Goal: Task Accomplishment & Management: Use online tool/utility

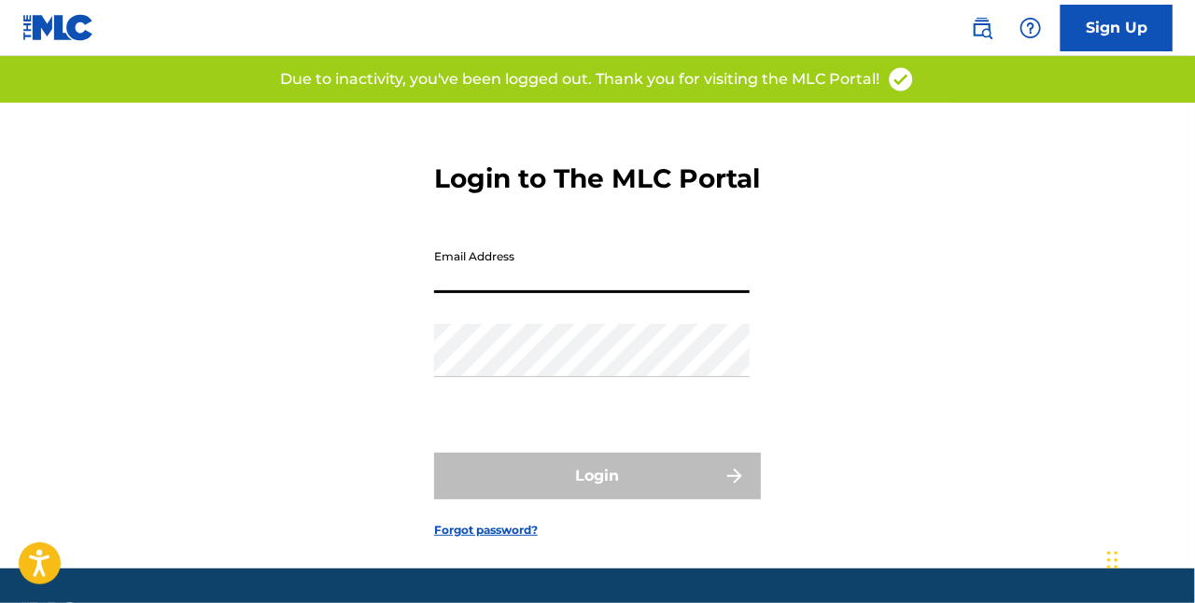
click at [516, 293] on input "Email Address" at bounding box center [592, 266] width 316 height 53
type input "[EMAIL_ADDRESS][DOMAIN_NAME]"
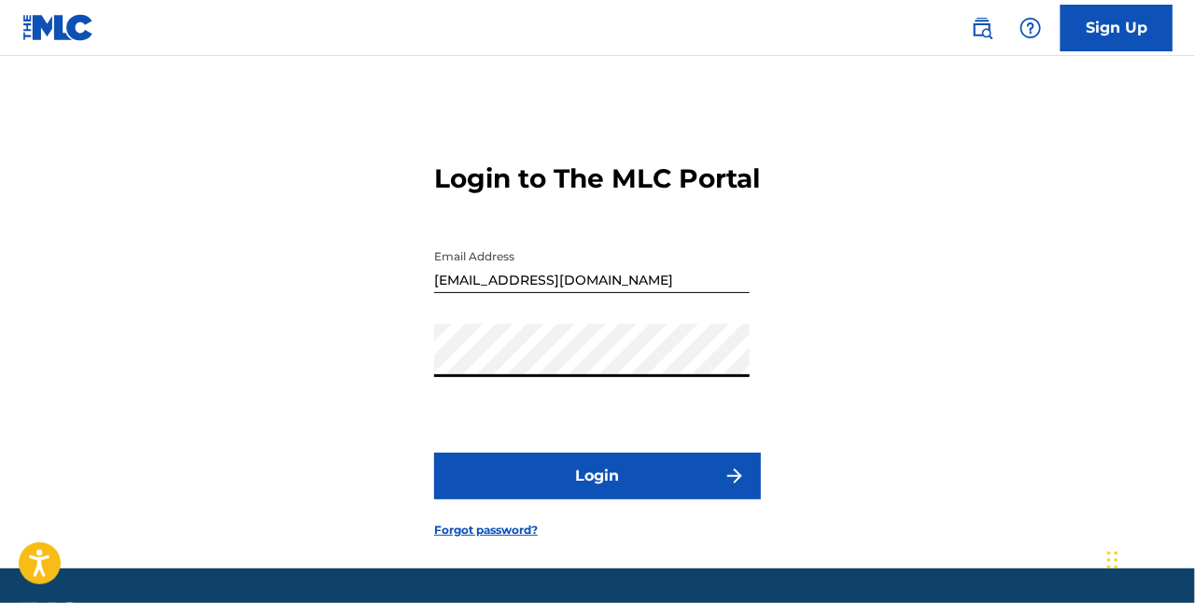
click at [574, 500] on button "Login" at bounding box center [597, 476] width 327 height 47
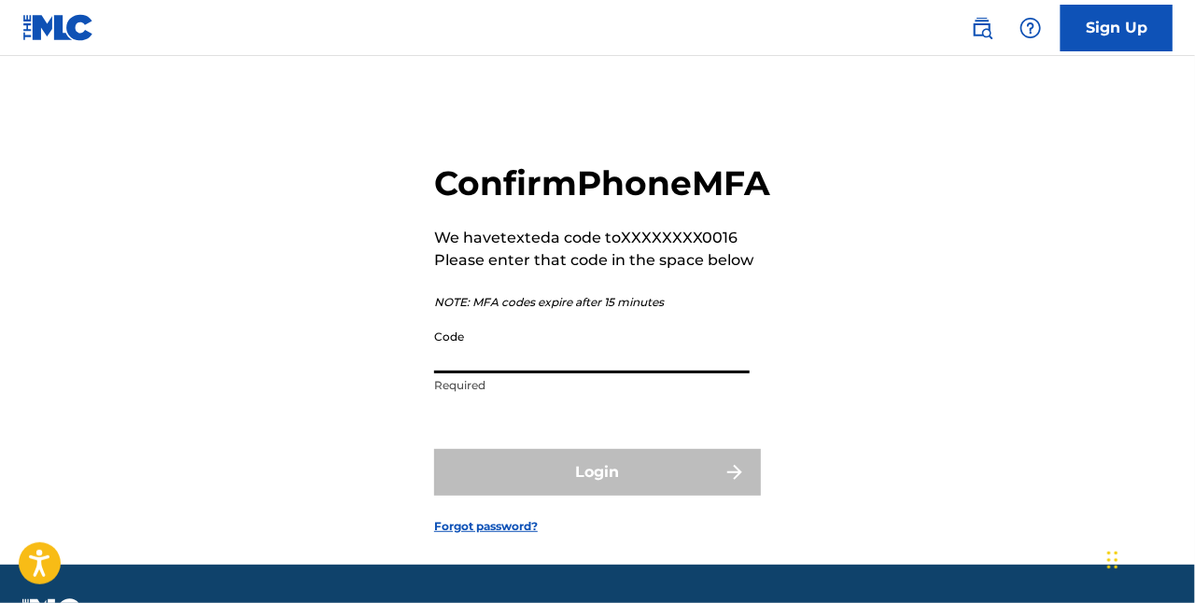
click at [482, 374] on input "Code" at bounding box center [592, 346] width 316 height 53
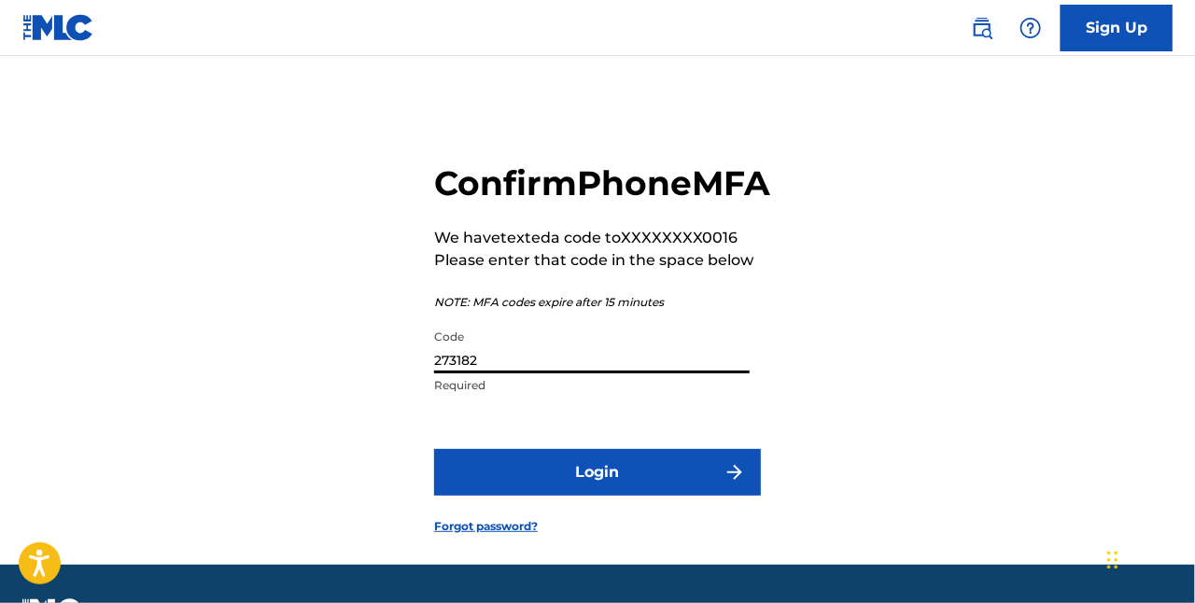
type input "273182"
click at [579, 496] on button "Login" at bounding box center [597, 472] width 327 height 47
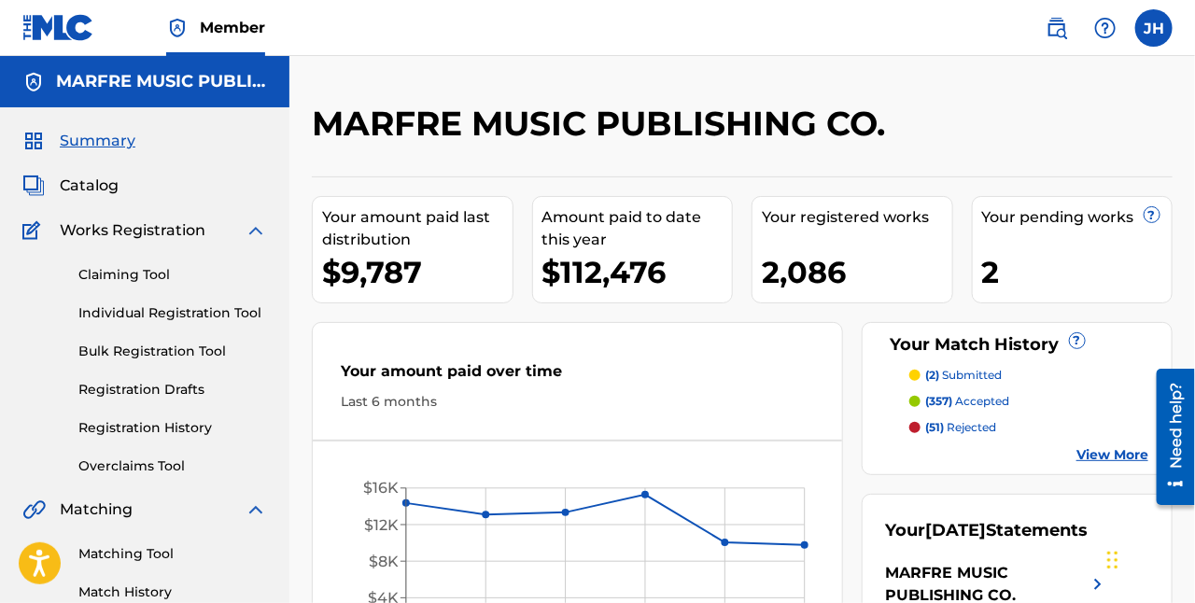
click at [91, 189] on span "Catalog" at bounding box center [89, 186] width 59 height 22
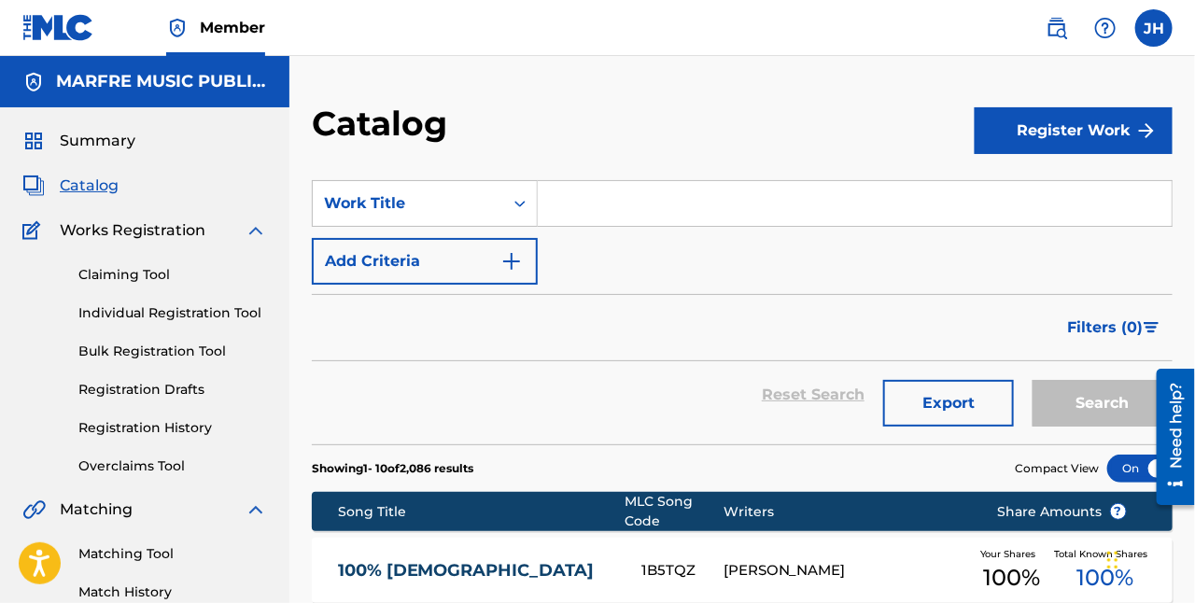
click at [583, 215] on input "Search Form" at bounding box center [855, 203] width 634 height 45
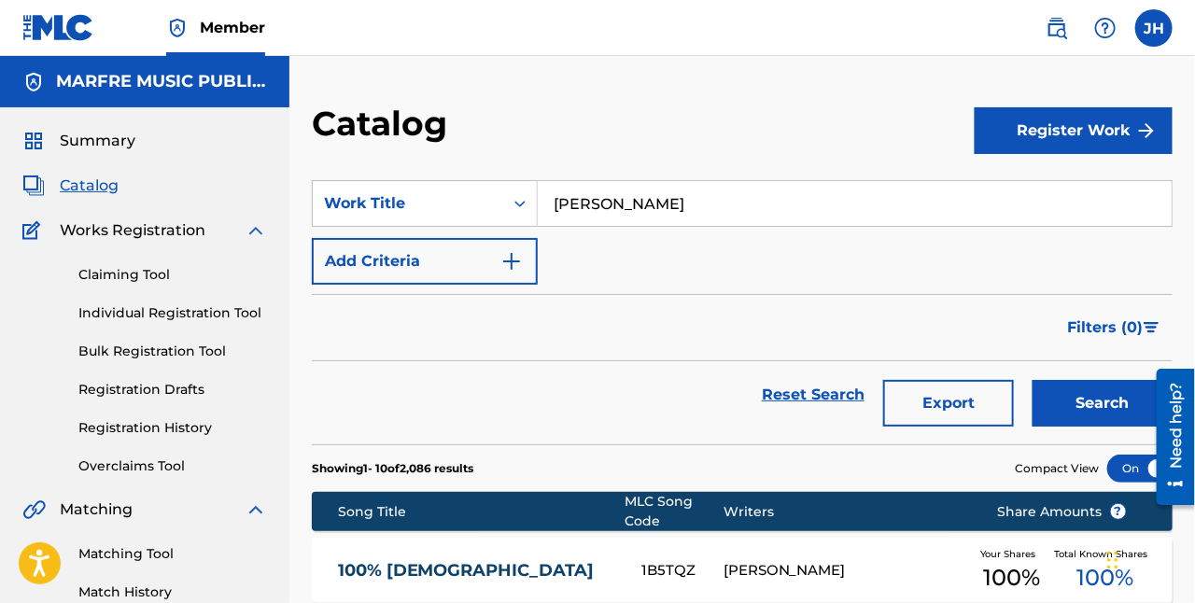
click at [1082, 397] on button "Search" at bounding box center [1103, 403] width 140 height 47
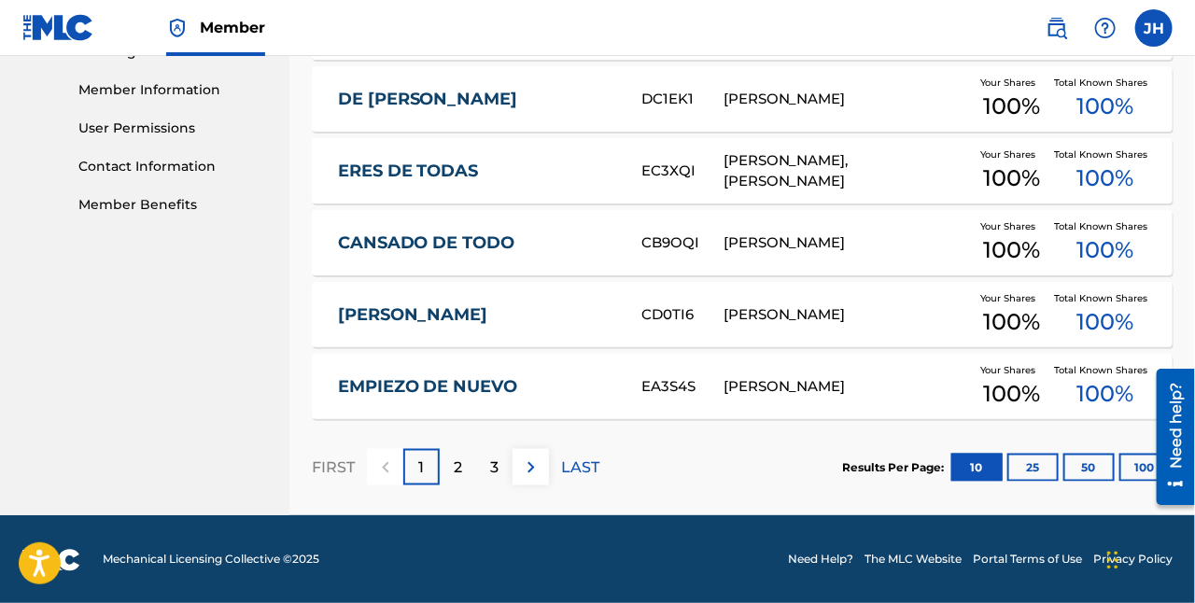
scroll to position [832, 0]
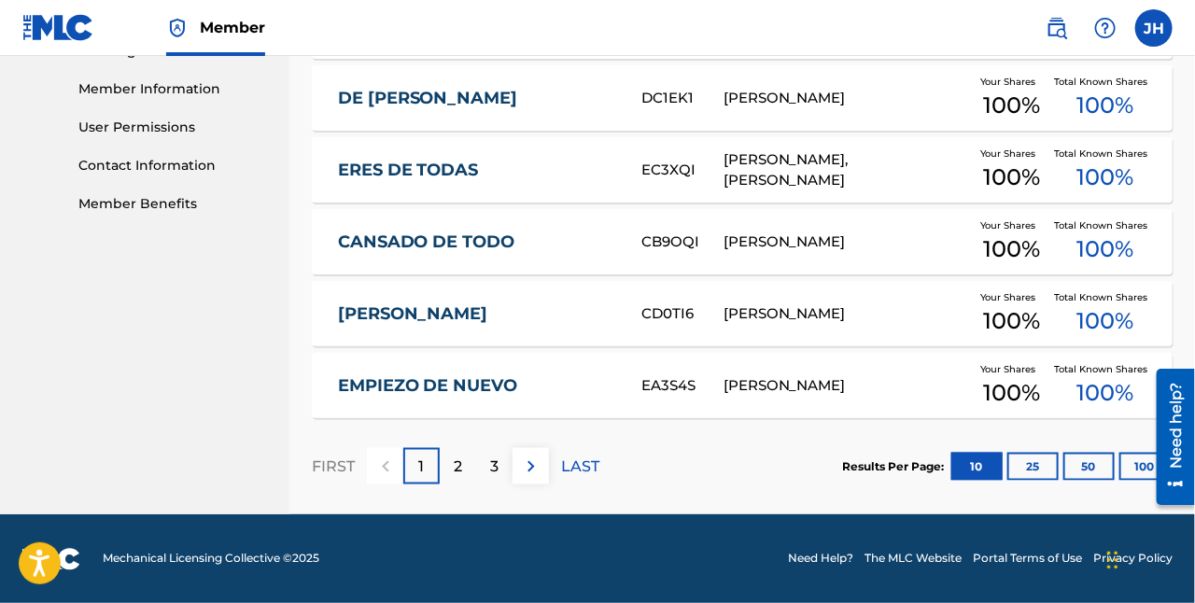
click at [1138, 462] on button "100" at bounding box center [1145, 467] width 51 height 28
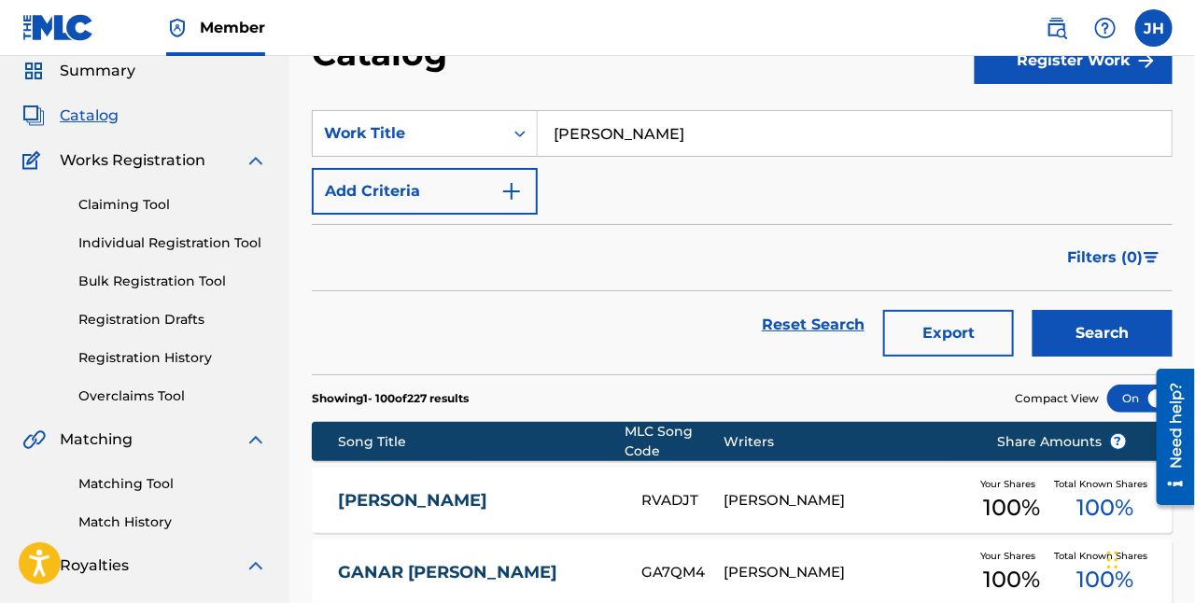
scroll to position [51, 0]
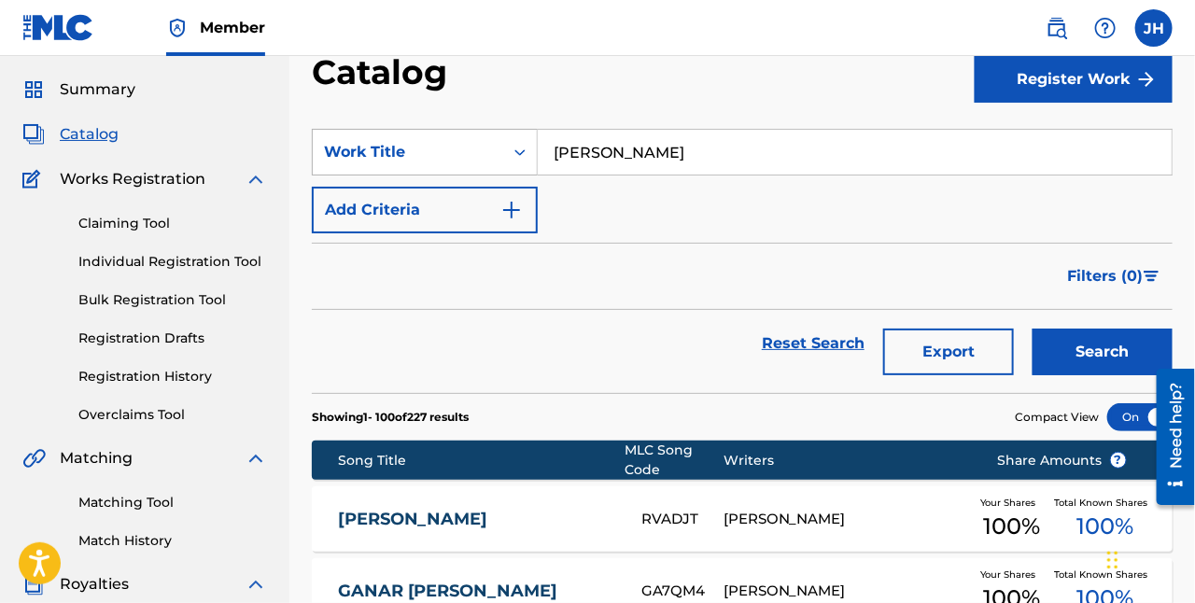
drag, startPoint x: 744, startPoint y: 152, endPoint x: 532, endPoint y: 140, distance: 212.4
click at [535, 140] on div "SearchWithCriteria5224d5c6-7289-4773-9eed-b3580728fff0 Work Title Armando De Le…" at bounding box center [742, 152] width 861 height 47
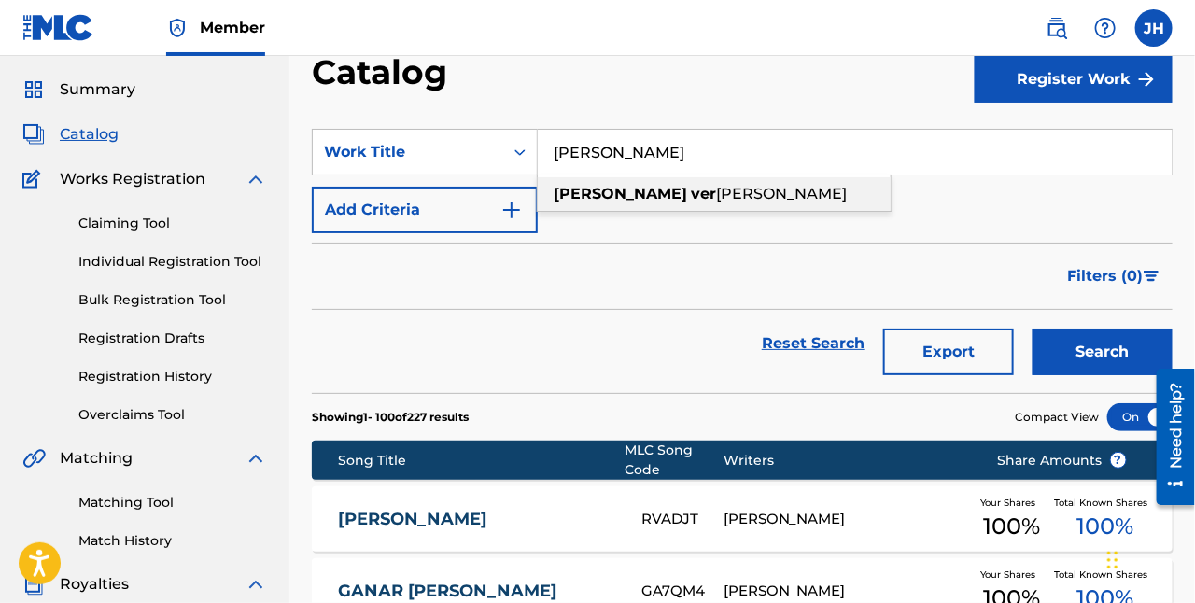
click at [691, 195] on strong "ver" at bounding box center [703, 194] width 25 height 18
type input "ramon verdugo"
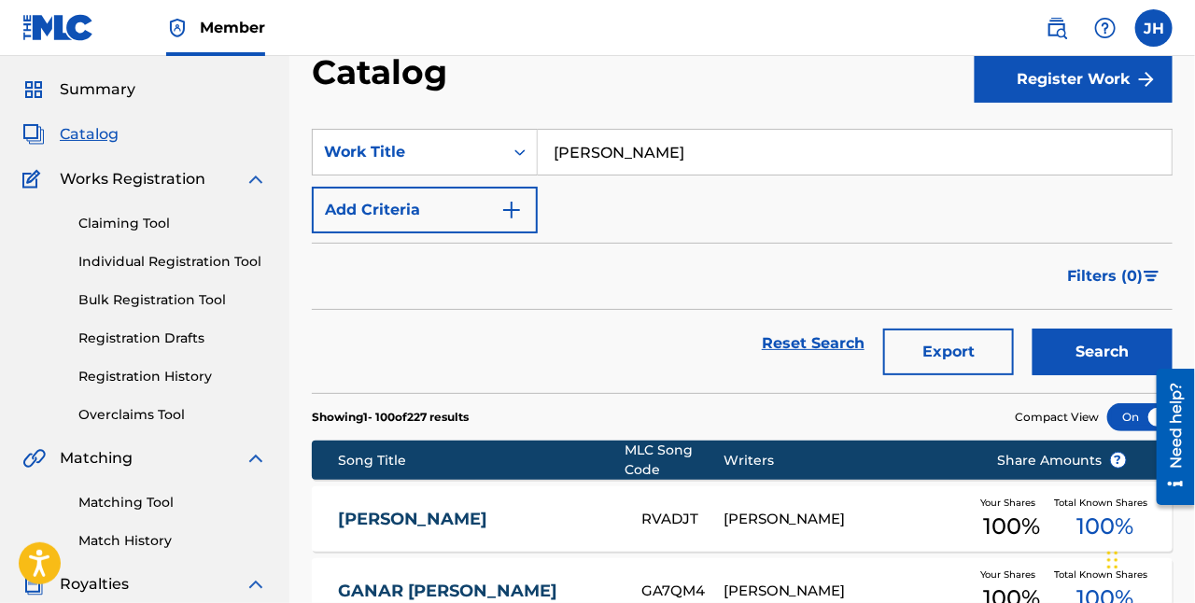
click at [1091, 352] on button "Search" at bounding box center [1103, 352] width 140 height 47
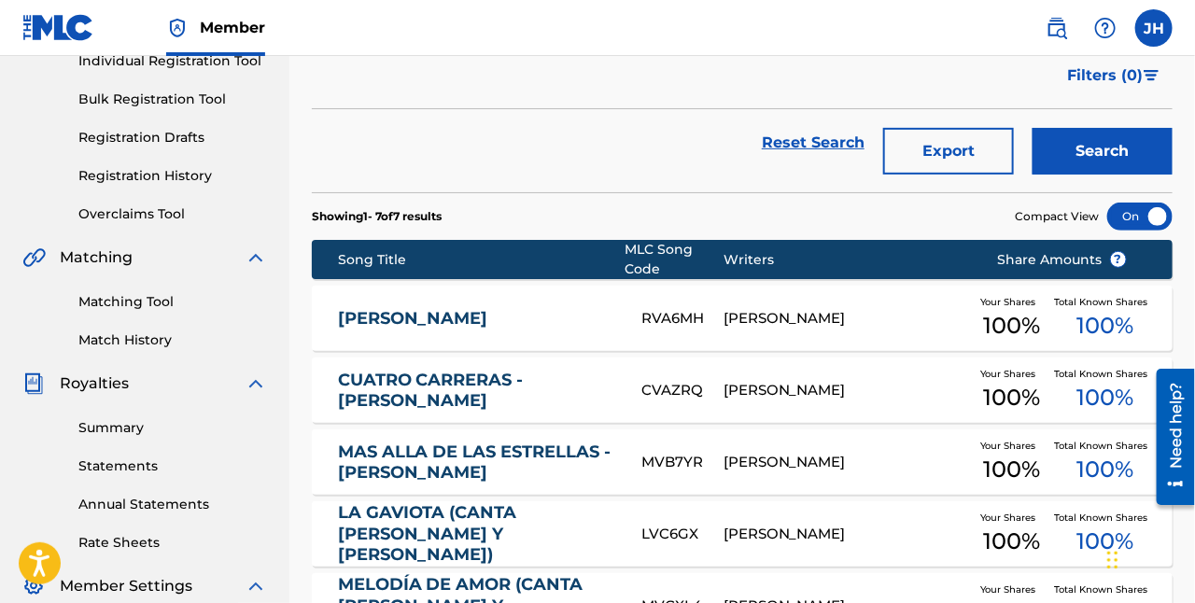
scroll to position [255, 0]
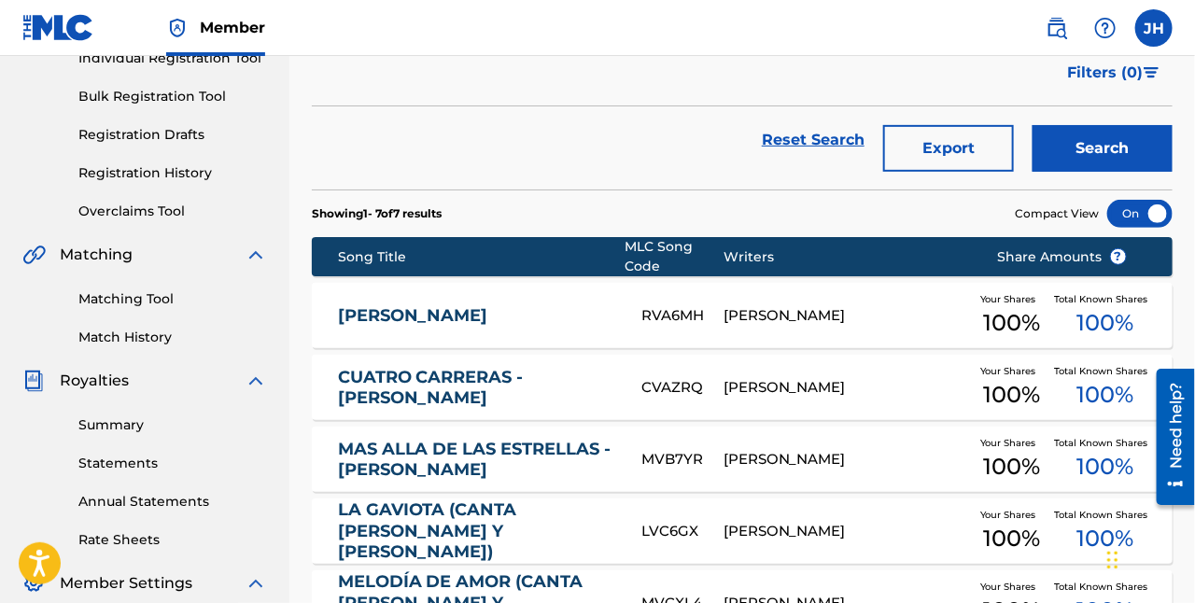
click at [471, 305] on link "RAMON VERDUGO" at bounding box center [477, 315] width 279 height 21
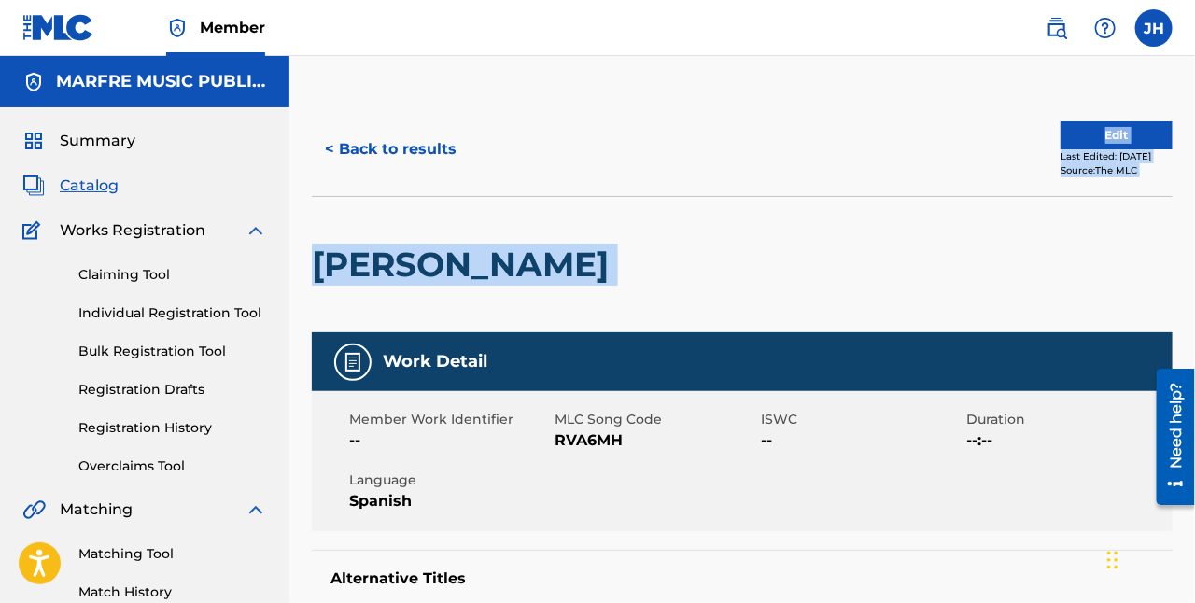
drag, startPoint x: 1195, startPoint y: 106, endPoint x: 1187, endPoint y: 219, distance: 112.3
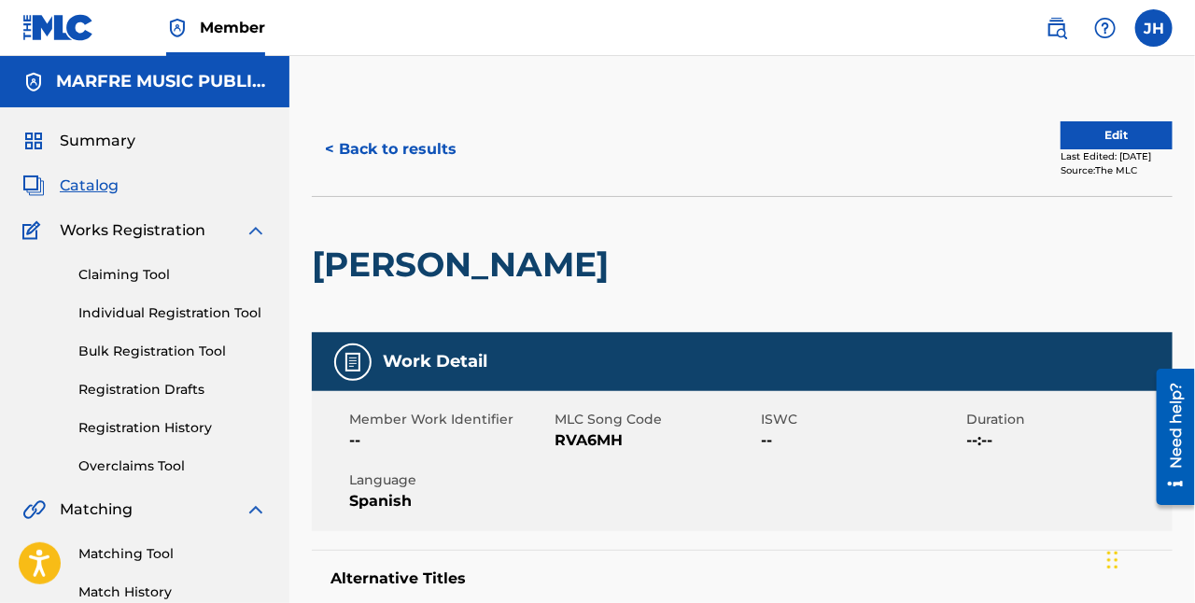
click at [928, 294] on div "RAMON VERDUGO" at bounding box center [742, 264] width 861 height 136
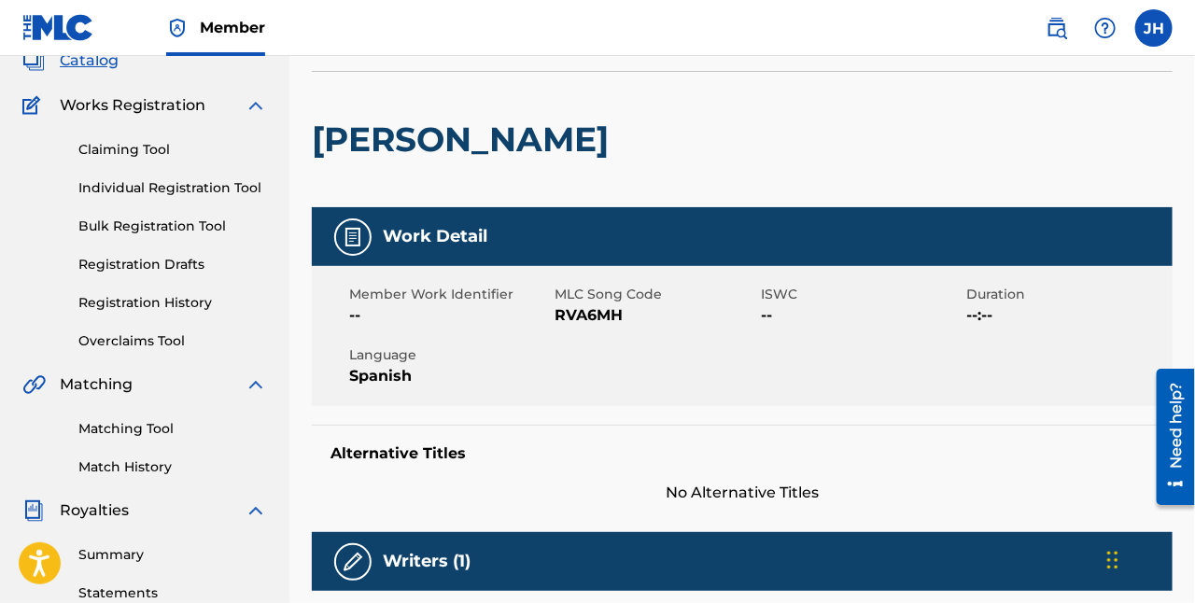
scroll to position [93, 0]
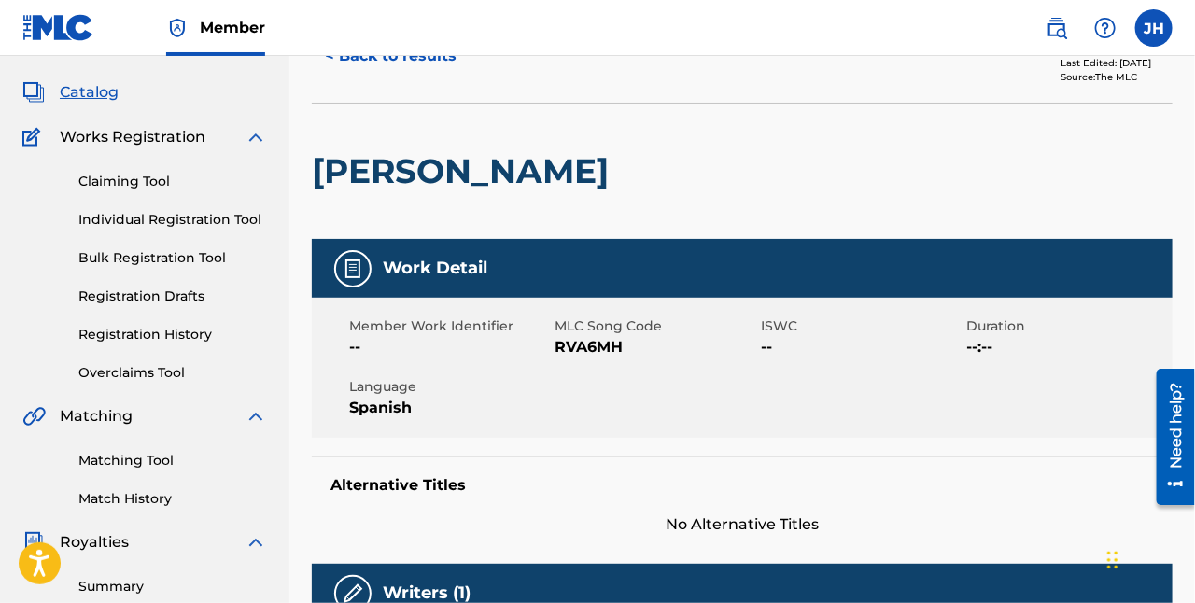
click at [141, 175] on link "Claiming Tool" at bounding box center [172, 182] width 189 height 20
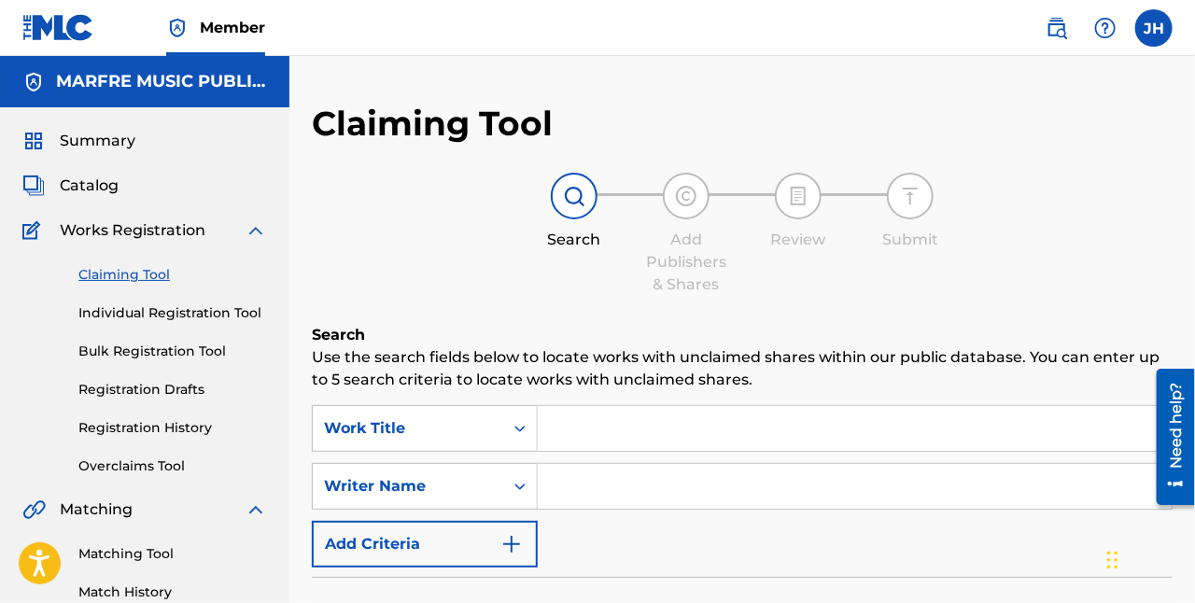
click at [590, 427] on input "Search Form" at bounding box center [855, 428] width 634 height 45
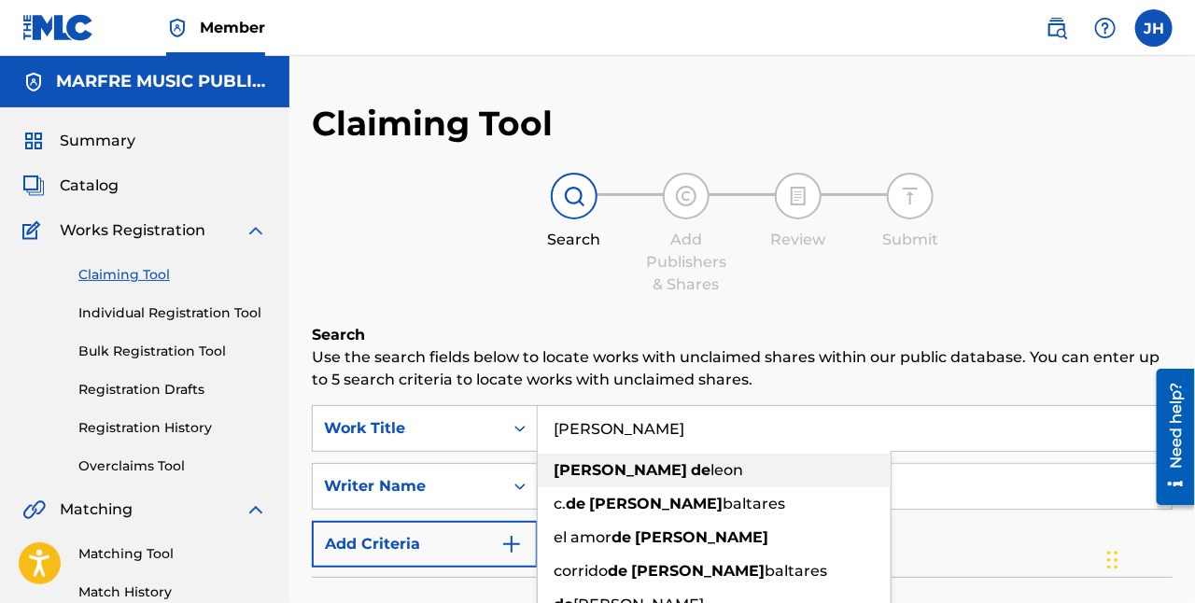
click at [711, 467] on span "leon" at bounding box center [727, 470] width 33 height 18
type input "armando deleon"
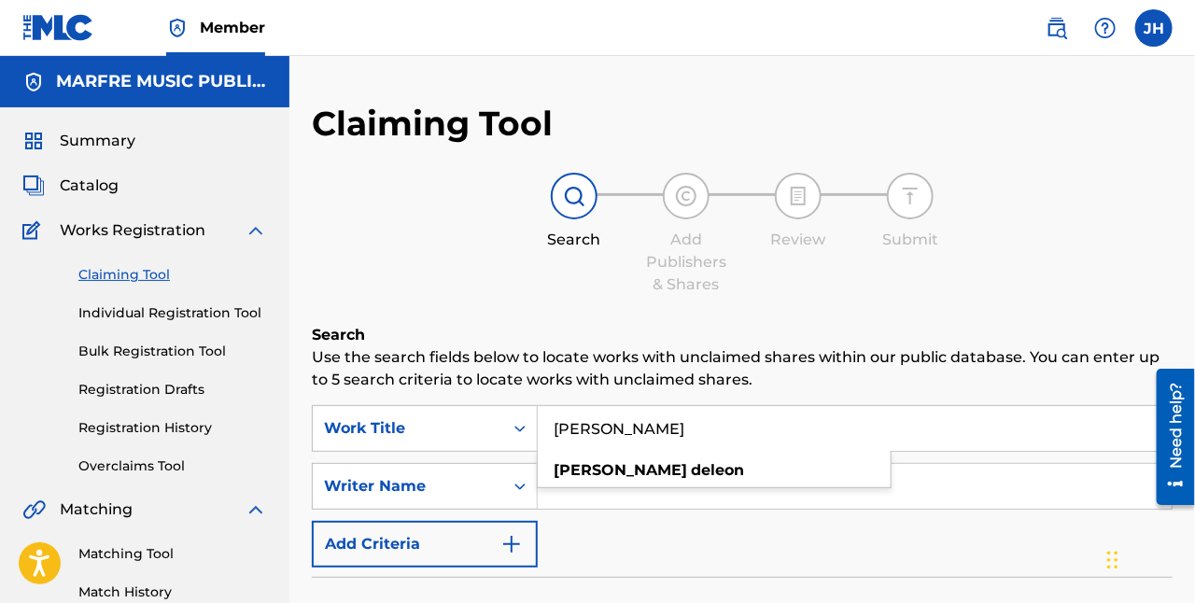
click at [746, 573] on form "SearchWithCriteria649368e1-1266-411e-ba6e-dd3e2c003cb8 Work Title armando deleo…" at bounding box center [742, 562] width 861 height 314
click at [665, 494] on input "Search Form" at bounding box center [855, 486] width 634 height 45
type input "Eliseo Robles"
click at [807, 535] on div "SearchWithCriteria649368e1-1266-411e-ba6e-dd3e2c003cb8 Work Title armando deleo…" at bounding box center [742, 486] width 861 height 163
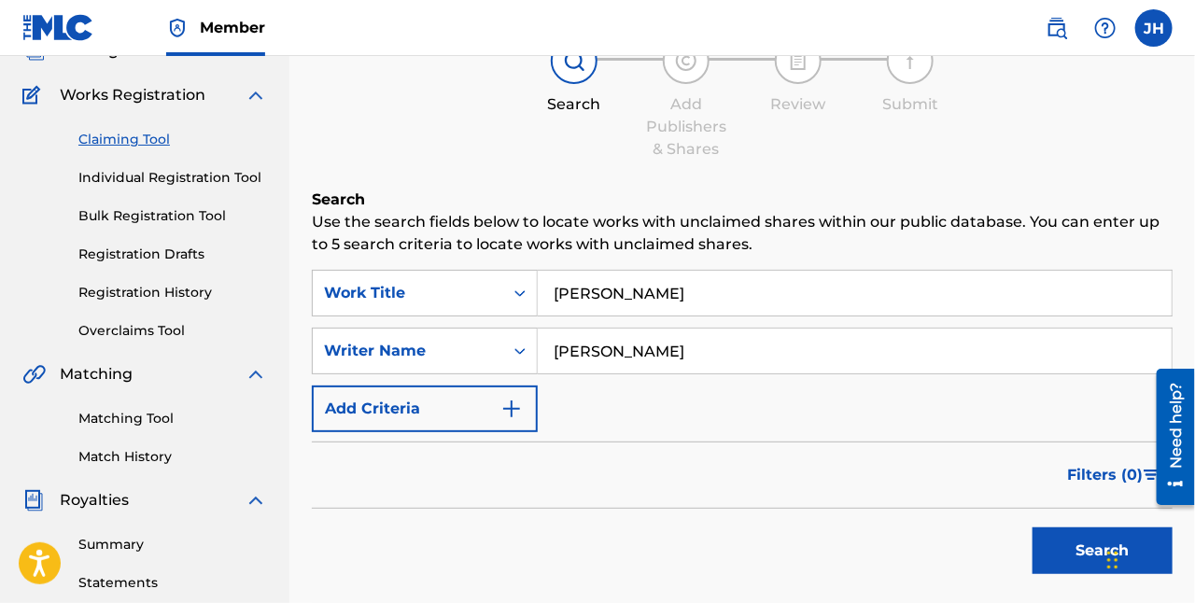
scroll to position [169, 0]
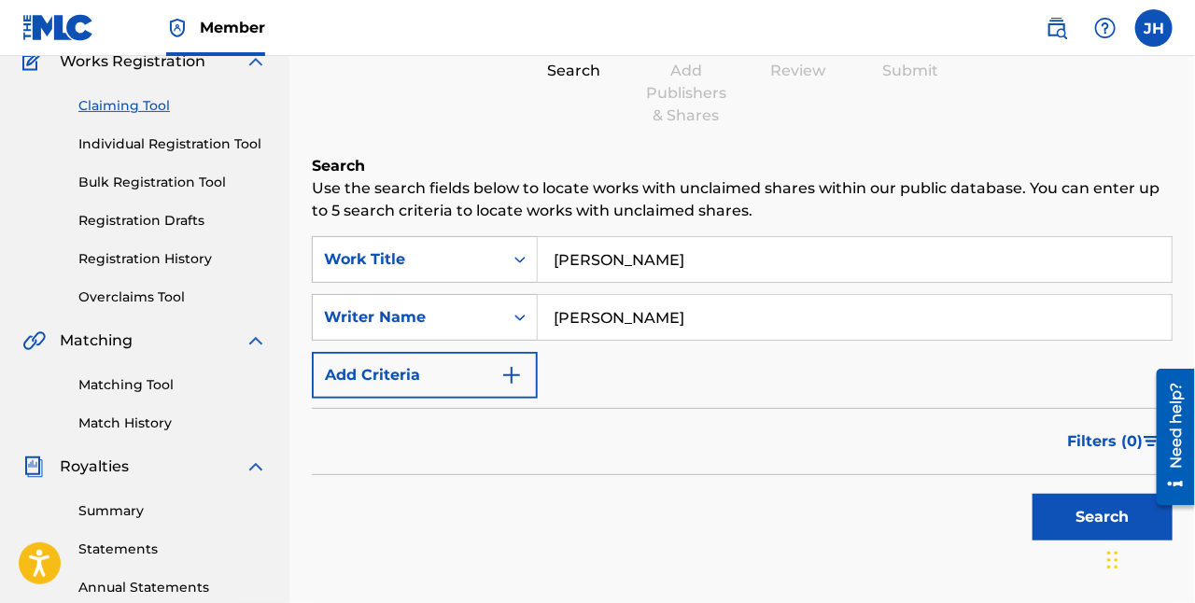
click at [474, 373] on button "Add Criteria" at bounding box center [425, 375] width 226 height 47
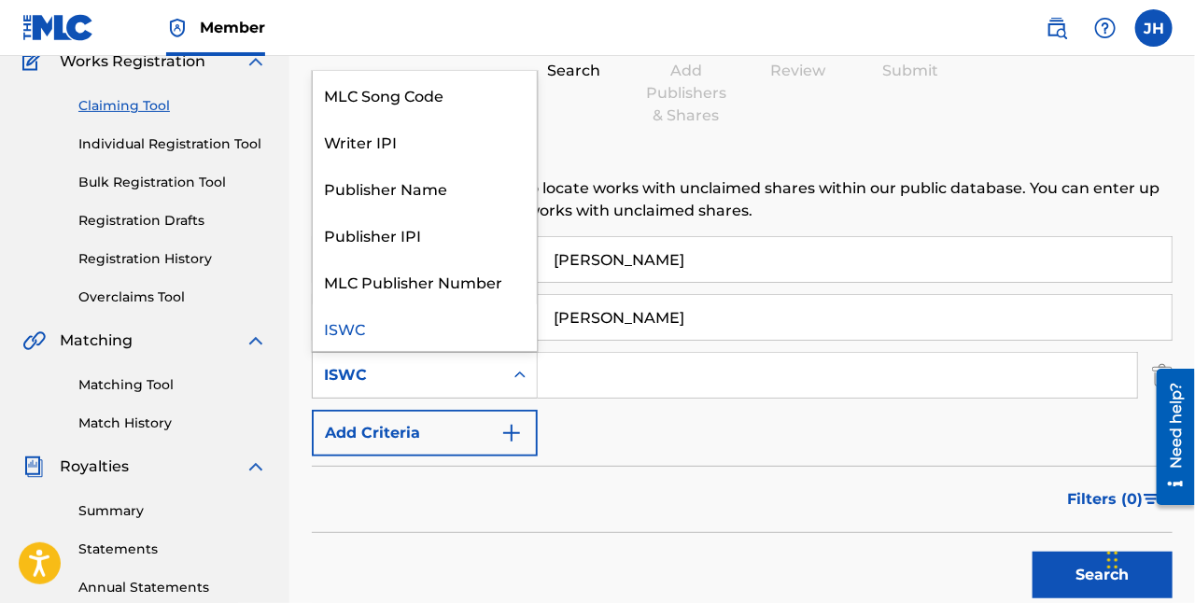
click at [520, 374] on icon "Search Form" at bounding box center [520, 375] width 19 height 19
click at [465, 100] on div "MLC Song Code" at bounding box center [425, 94] width 224 height 47
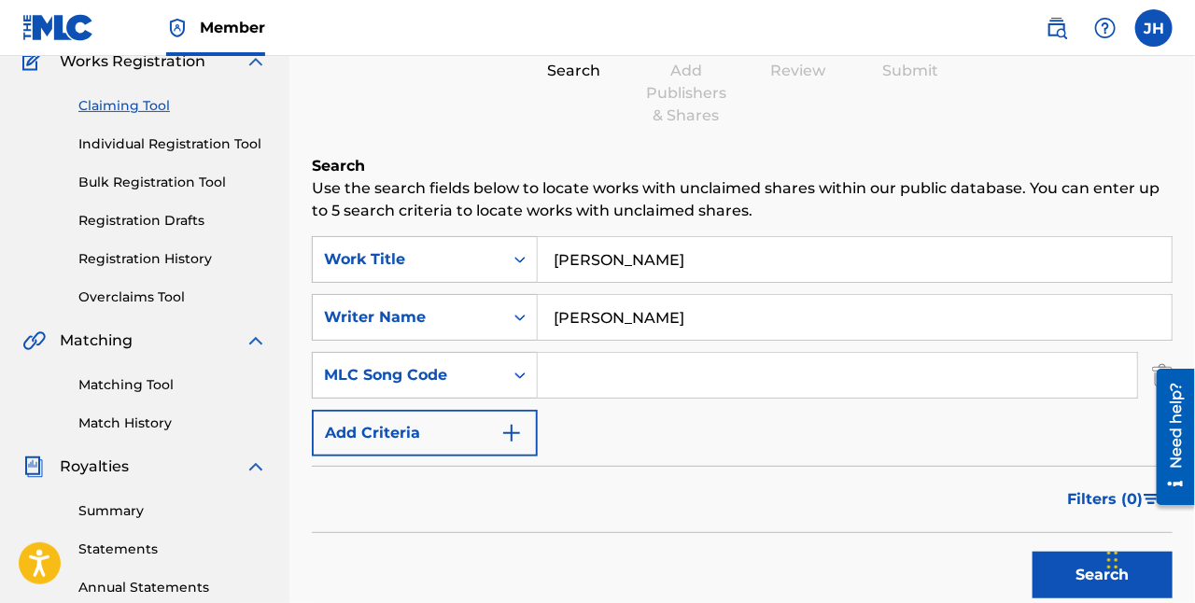
click at [606, 384] on input "Search Form" at bounding box center [838, 375] width 600 height 45
type input "AVBBSY"
click at [1054, 569] on button "Search" at bounding box center [1103, 575] width 140 height 47
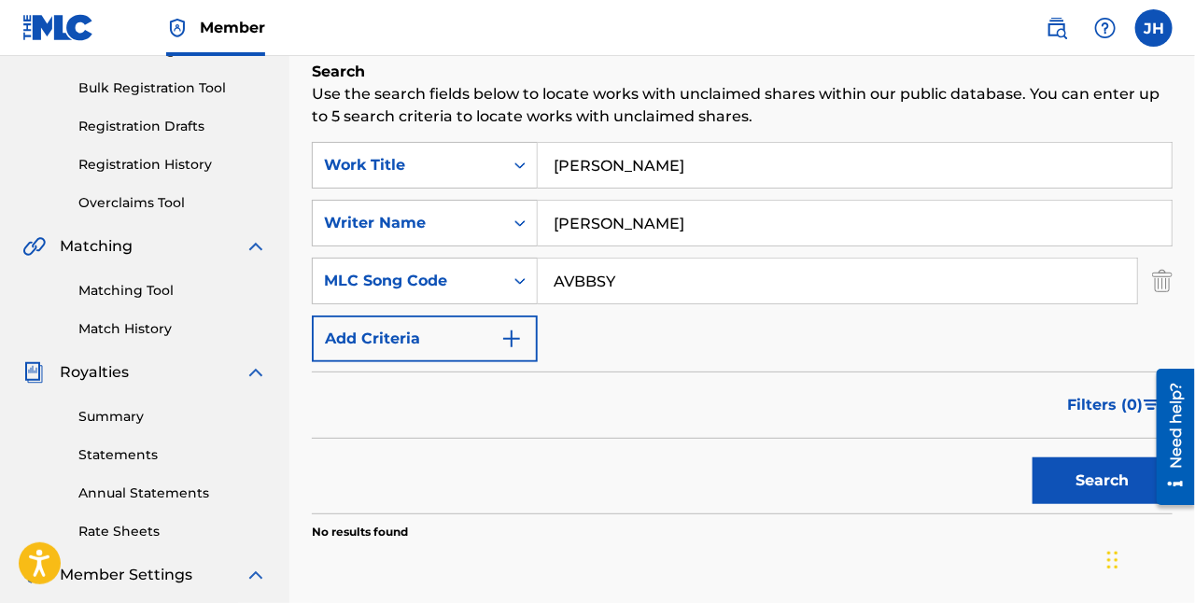
scroll to position [237, 0]
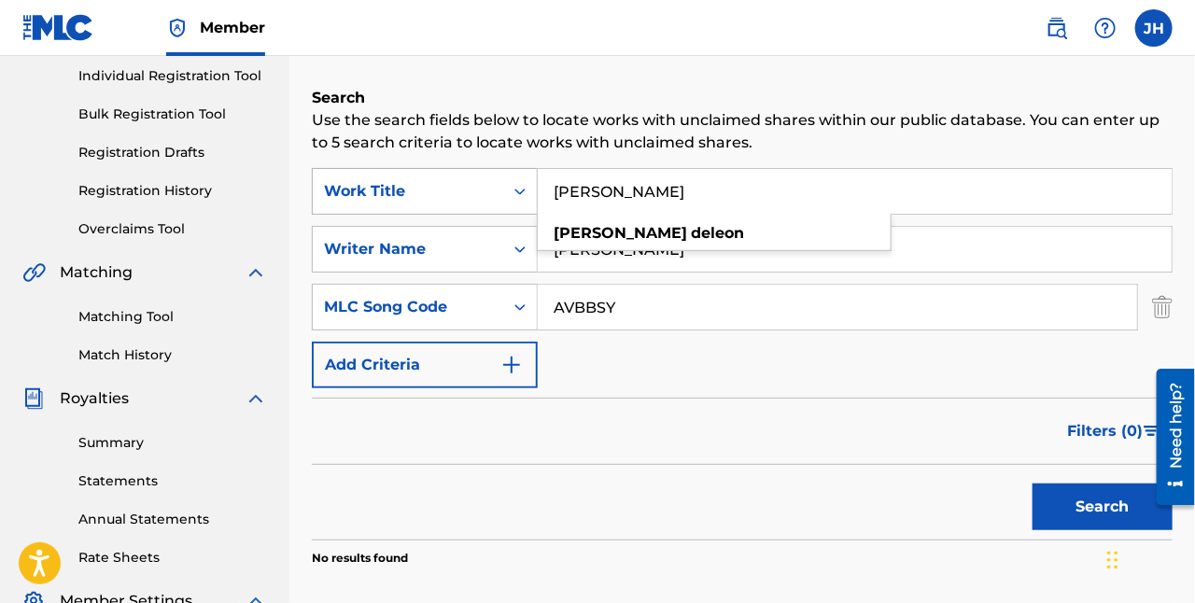
drag, startPoint x: 759, startPoint y: 197, endPoint x: 485, endPoint y: 183, distance: 274.9
click at [484, 182] on div "SearchWithCriteria649368e1-1266-411e-ba6e-dd3e2c003cb8 Work Title armando deleo…" at bounding box center [742, 191] width 861 height 47
type input "\"
click at [1049, 501] on button "Search" at bounding box center [1103, 507] width 140 height 47
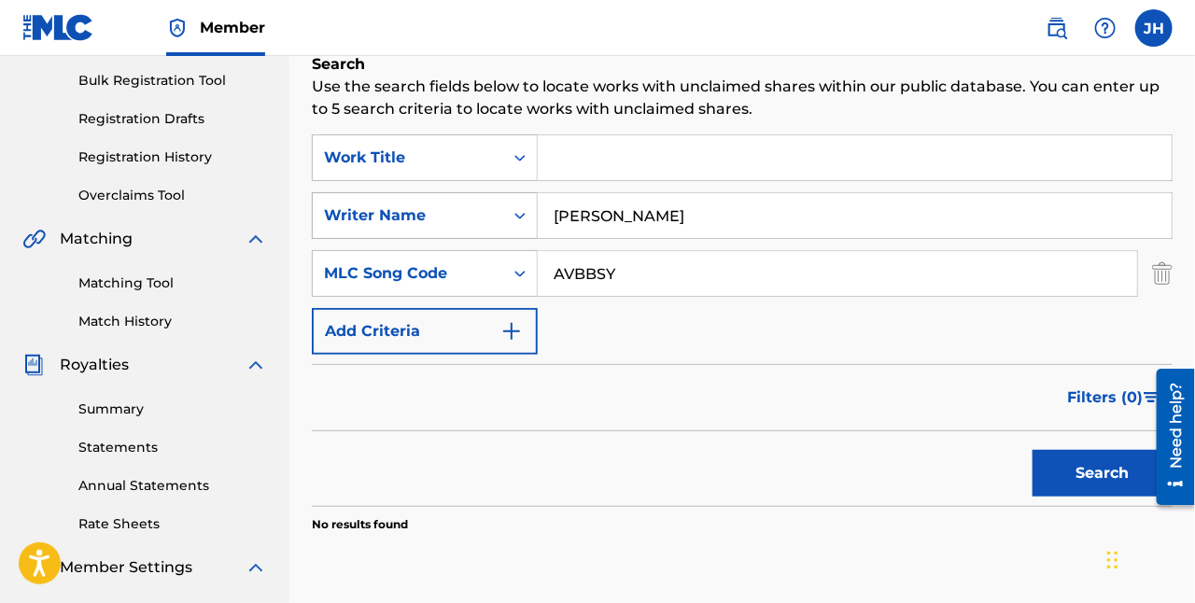
drag, startPoint x: 712, startPoint y: 226, endPoint x: 431, endPoint y: 201, distance: 282.3
click at [430, 203] on div "SearchWithCriteria51d6dd68-a4c6-4b40-bcf8-f74cf49fcf8a Writer Name Eliseo Robles" at bounding box center [742, 215] width 861 height 47
click at [598, 269] on input "AVBBSY" at bounding box center [838, 273] width 600 height 45
type input "AVBVSY"
click at [1096, 462] on button "Search" at bounding box center [1103, 473] width 140 height 47
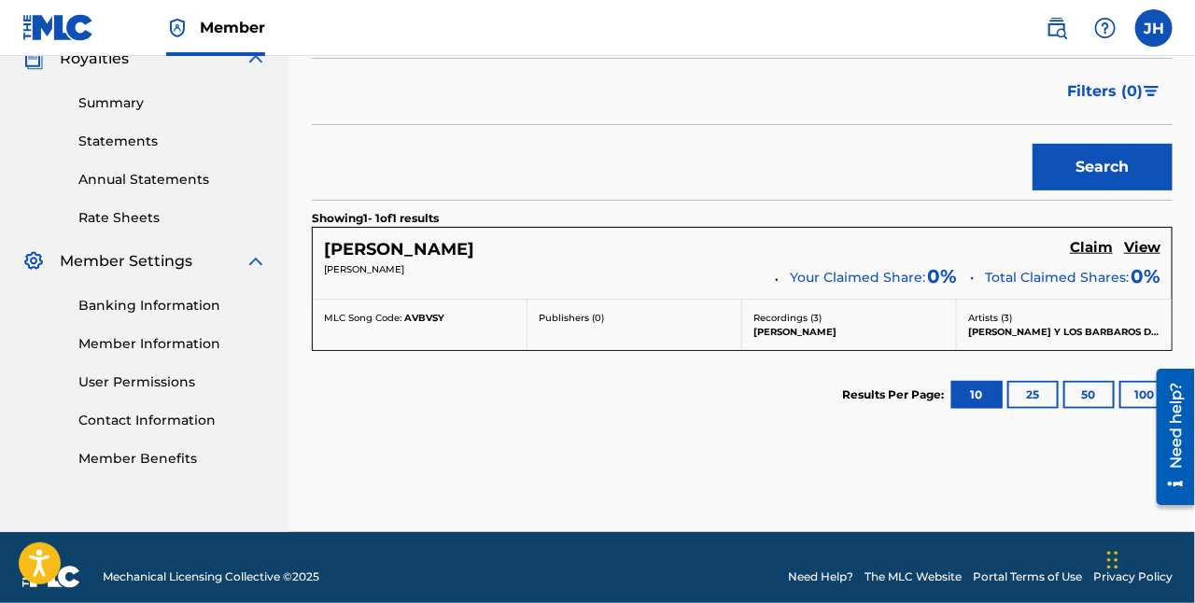
scroll to position [594, 0]
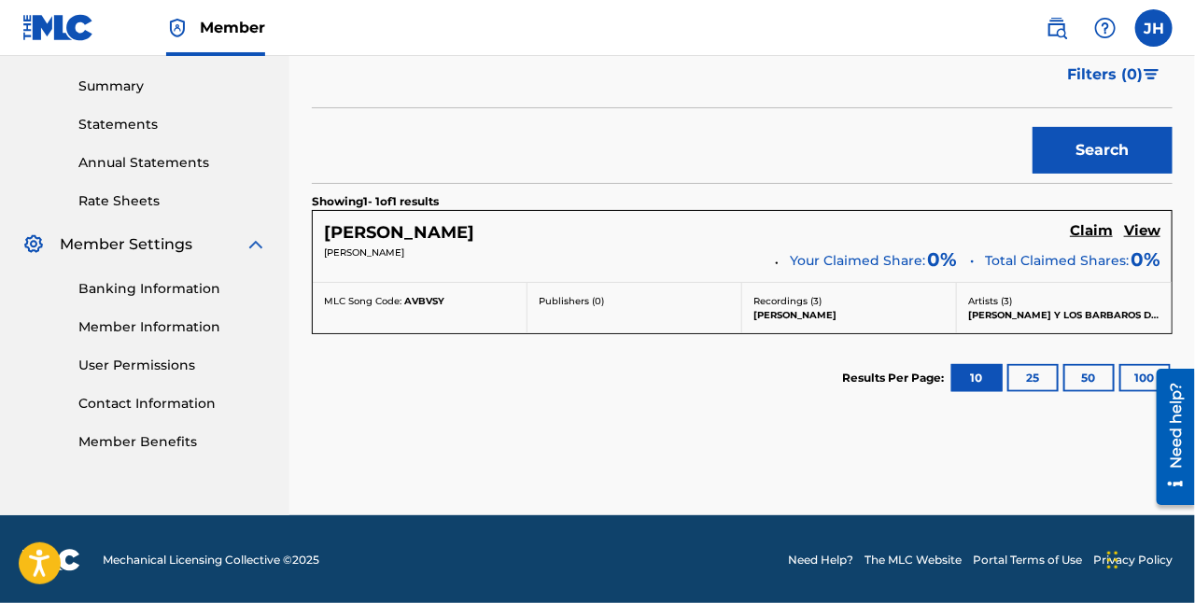
click at [1097, 233] on h5 "Claim" at bounding box center [1091, 231] width 43 height 18
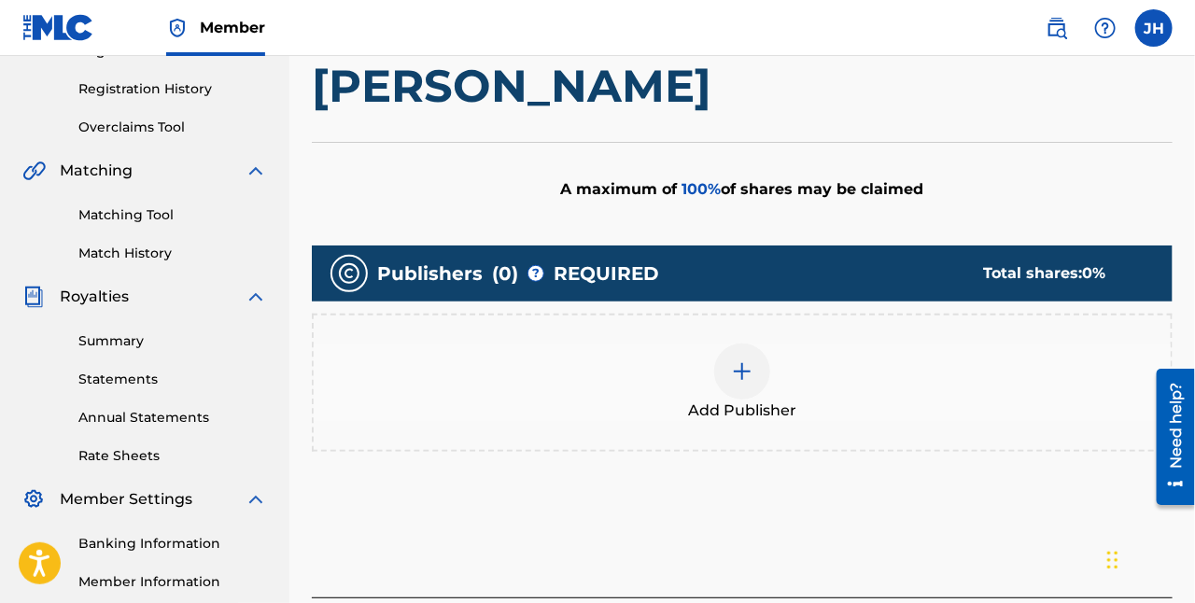
scroll to position [333, 0]
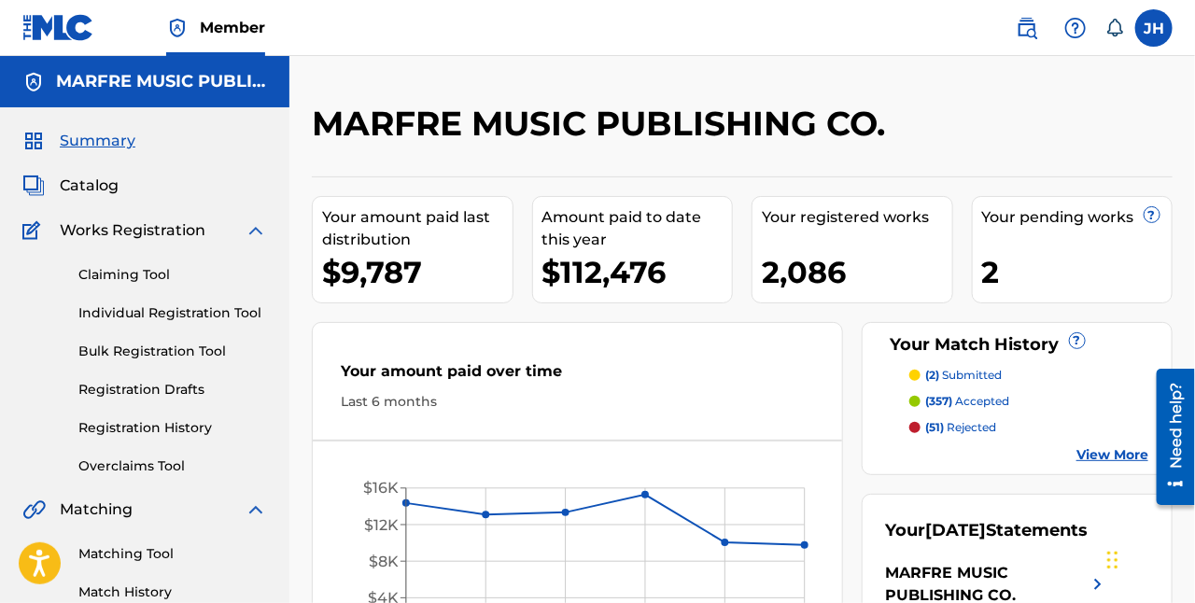
click at [1033, 30] on img at bounding box center [1027, 28] width 22 height 22
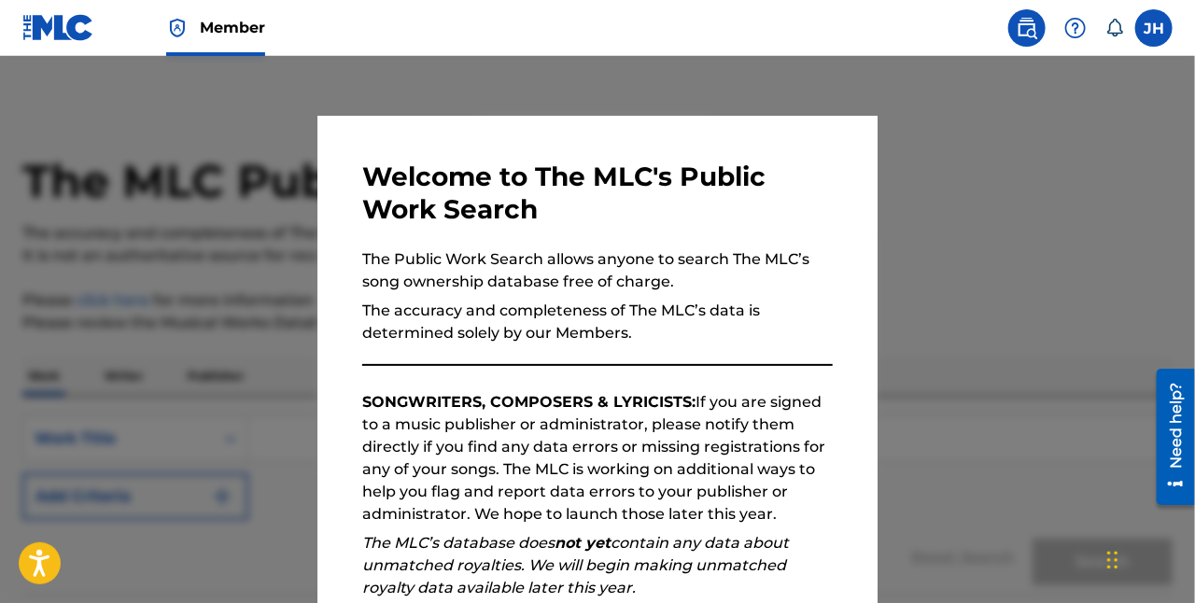
click at [1005, 290] on div at bounding box center [597, 357] width 1195 height 603
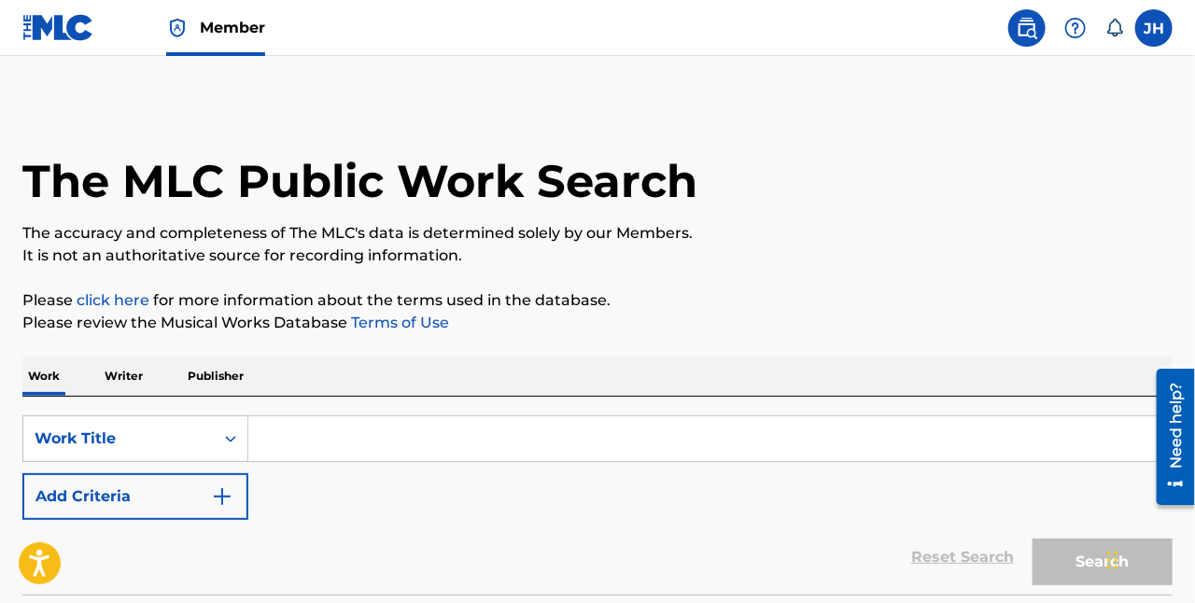
click at [319, 449] on input "Search Form" at bounding box center [710, 439] width 924 height 45
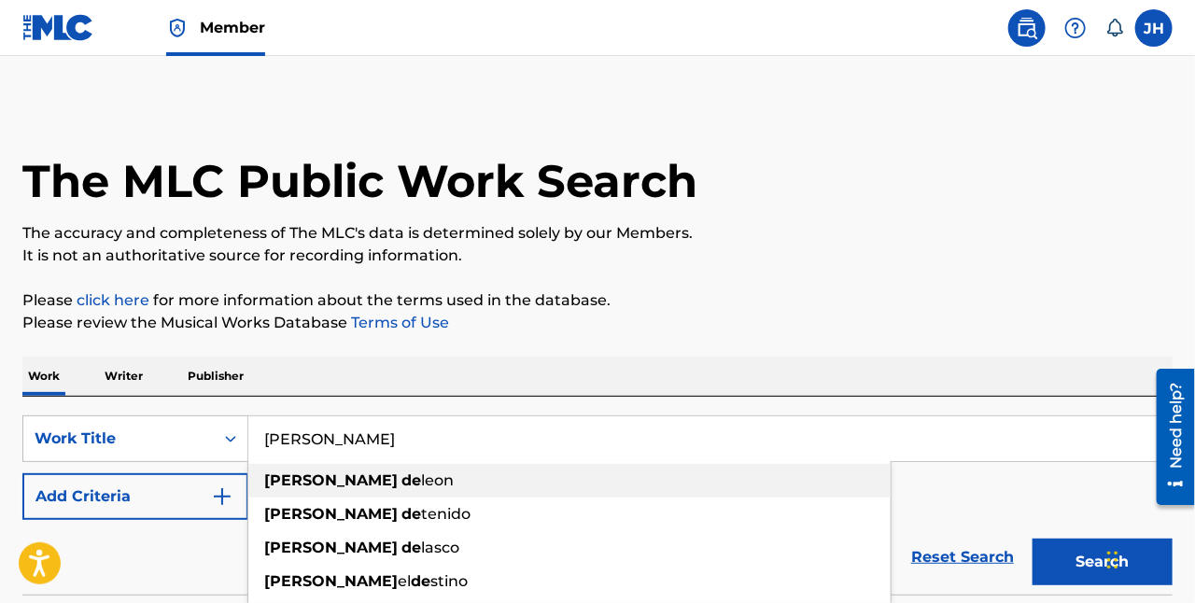
click at [421, 477] on span "leon" at bounding box center [437, 481] width 33 height 18
type input "armando deleon"
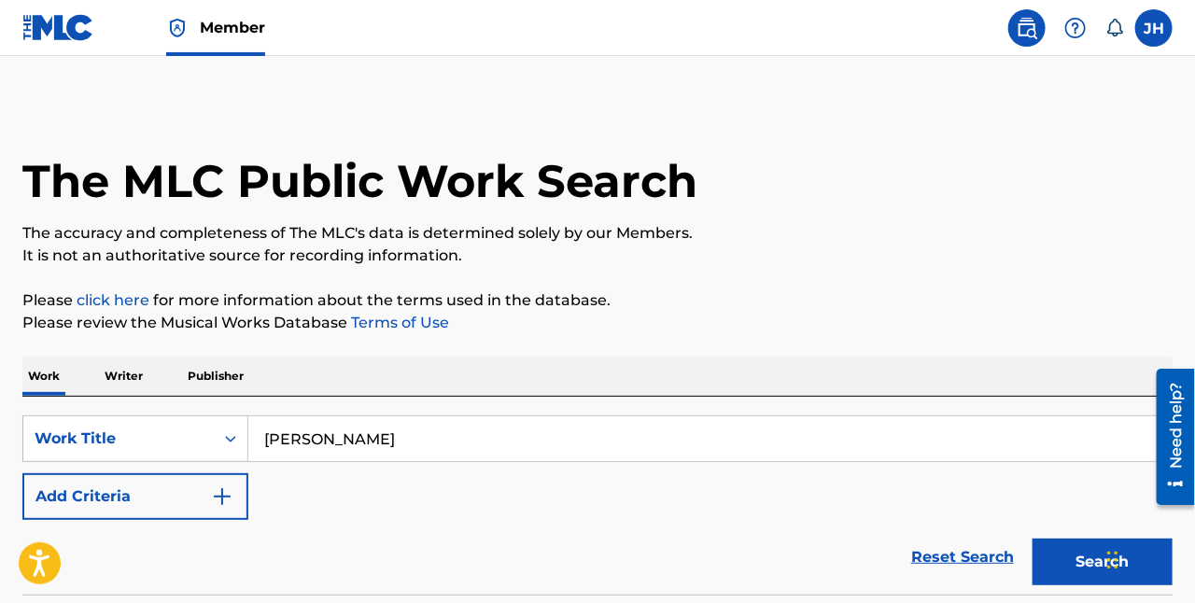
click at [1069, 571] on button "Search" at bounding box center [1103, 562] width 140 height 47
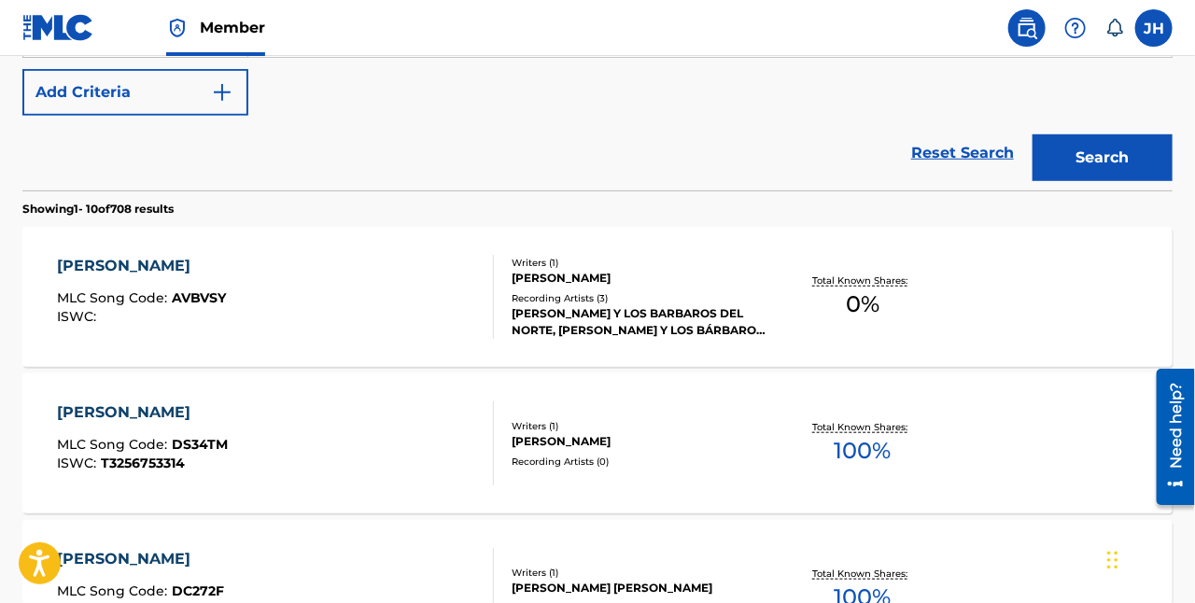
scroll to position [407, 0]
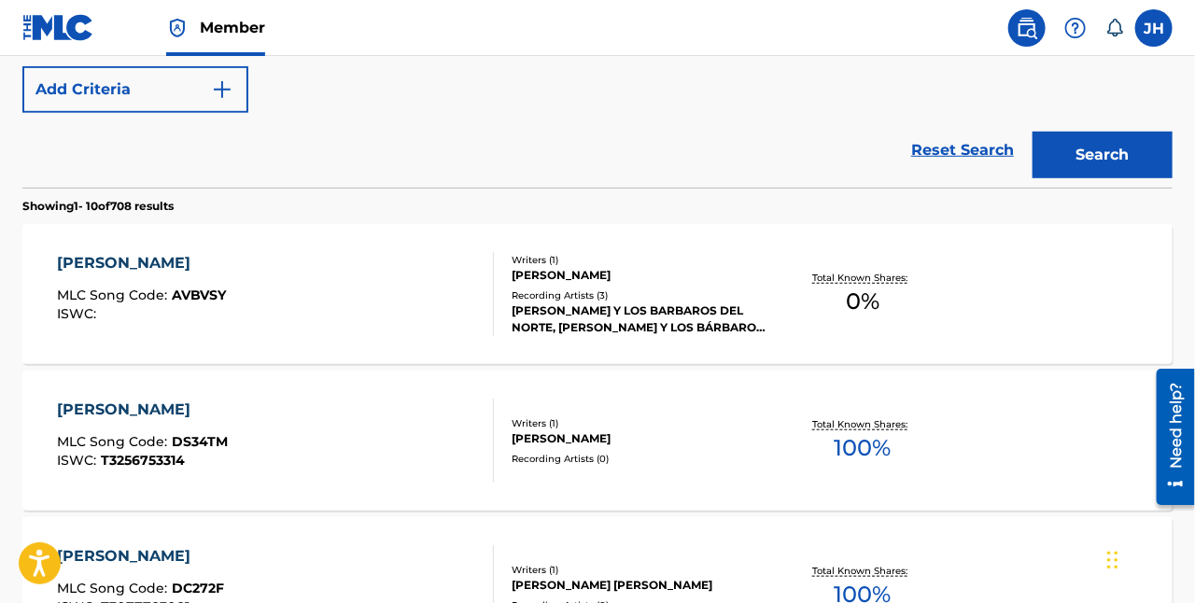
click at [184, 265] on div "ARMANDO DELEON" at bounding box center [141, 263] width 169 height 22
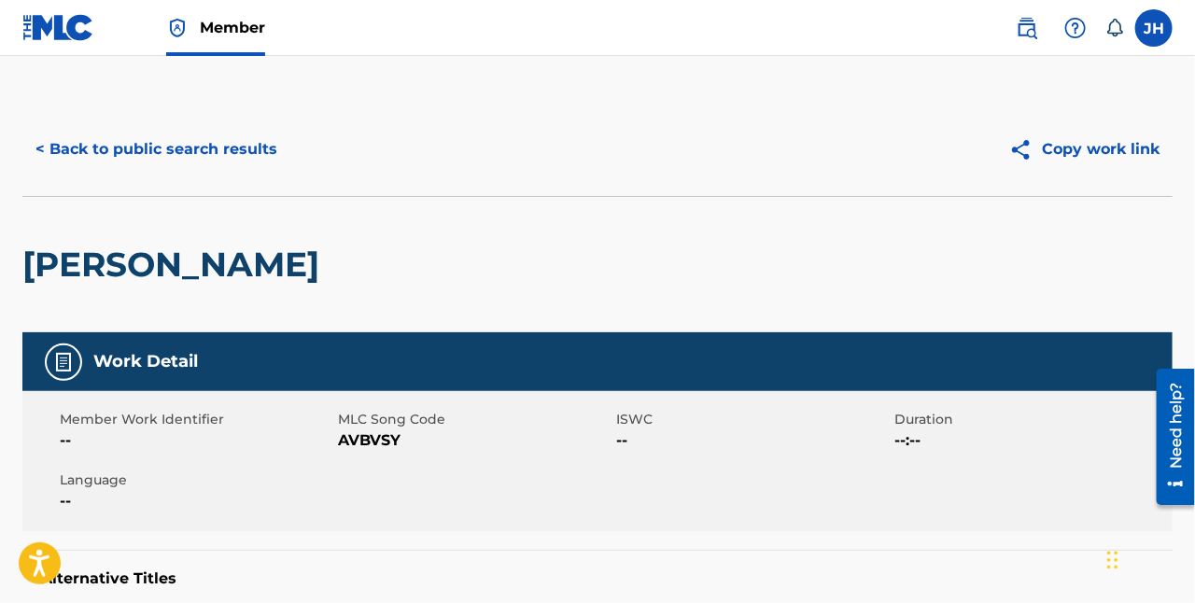
click at [193, 145] on button "< Back to public search results" at bounding box center [156, 149] width 268 height 47
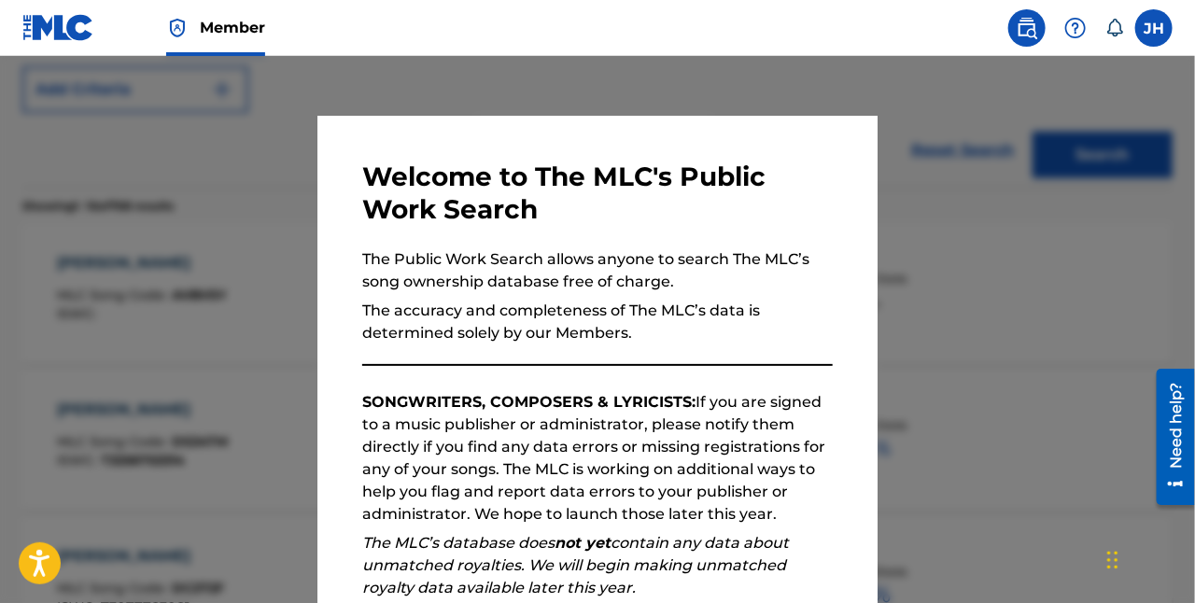
click at [1054, 215] on div at bounding box center [597, 357] width 1195 height 603
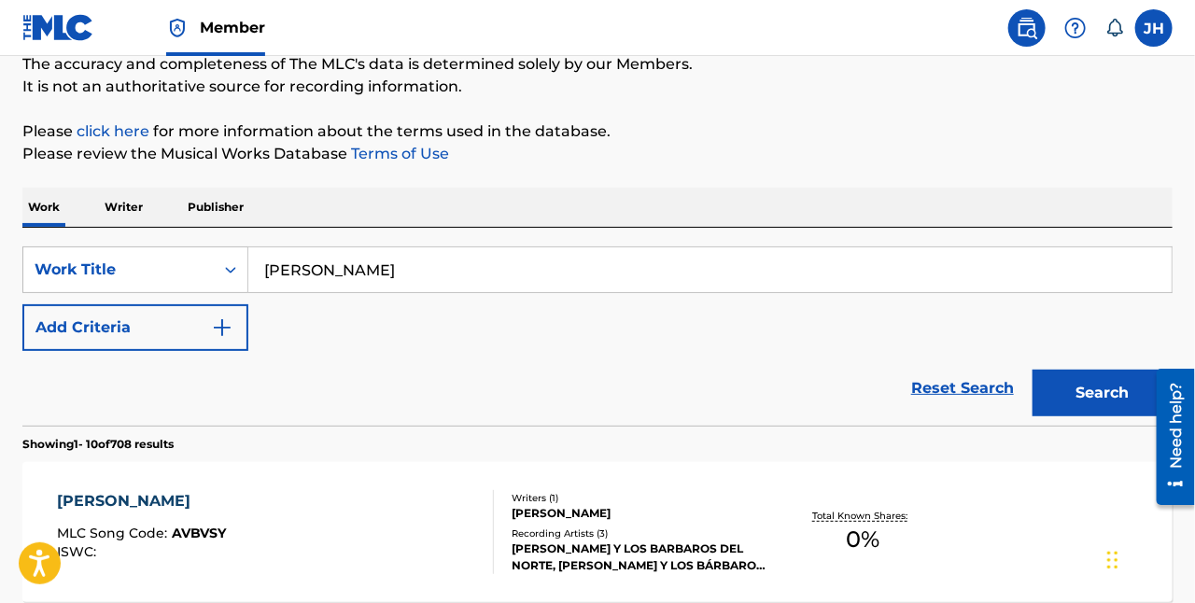
scroll to position [135, 0]
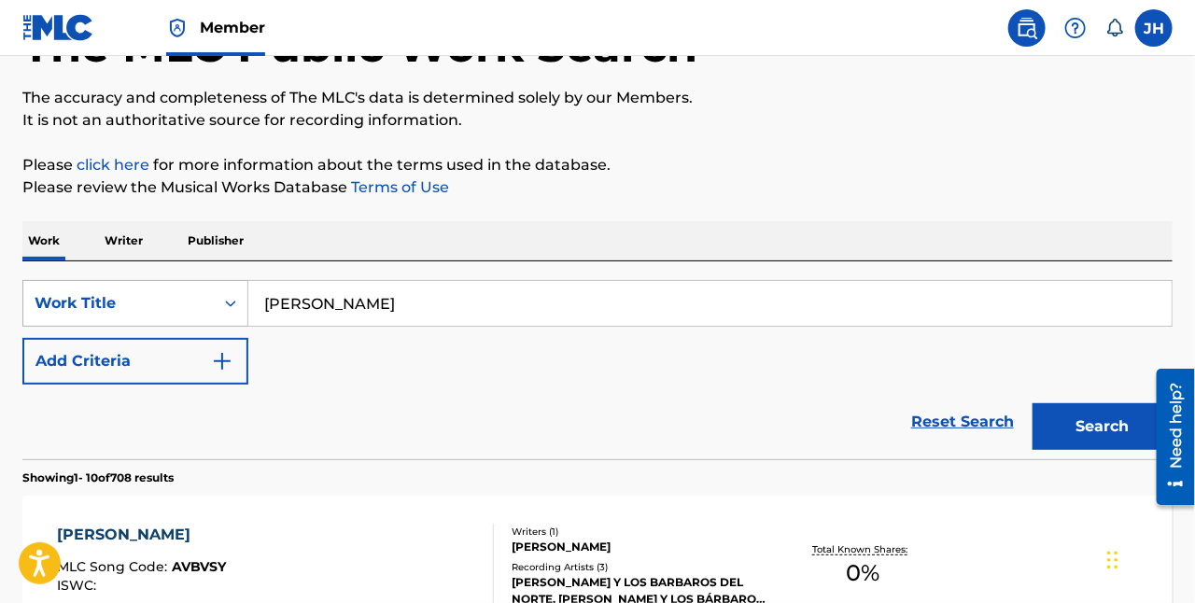
drag, startPoint x: 425, startPoint y: 304, endPoint x: 51, endPoint y: 294, distance: 373.7
click at [51, 294] on div "SearchWithCriteria2eef9f3a-f210-453c-8242-f05a7935a22c Work Title armando deleon" at bounding box center [597, 303] width 1151 height 47
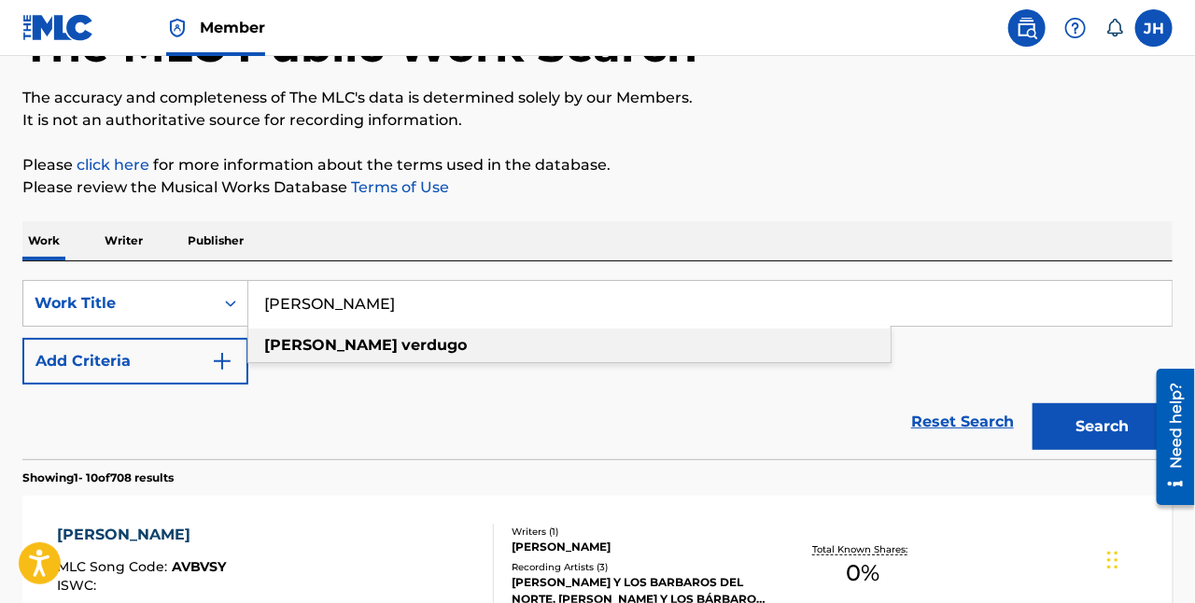
click at [402, 336] on strong "verdugo" at bounding box center [434, 345] width 65 height 18
type input "ramon verdugo"
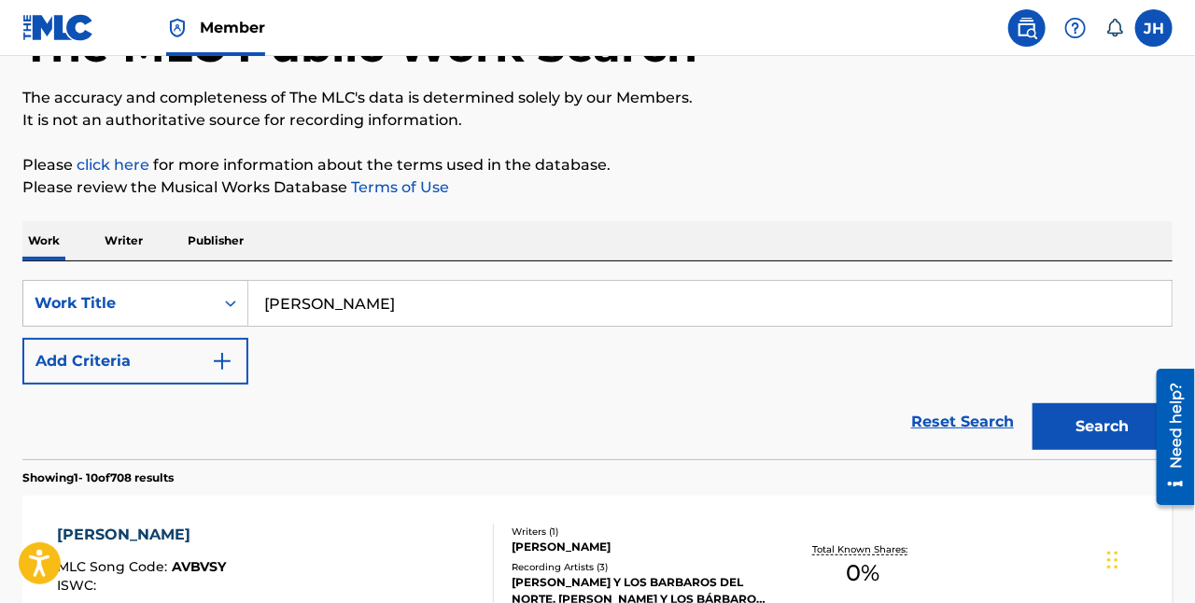
click at [1085, 428] on button "Search" at bounding box center [1103, 426] width 140 height 47
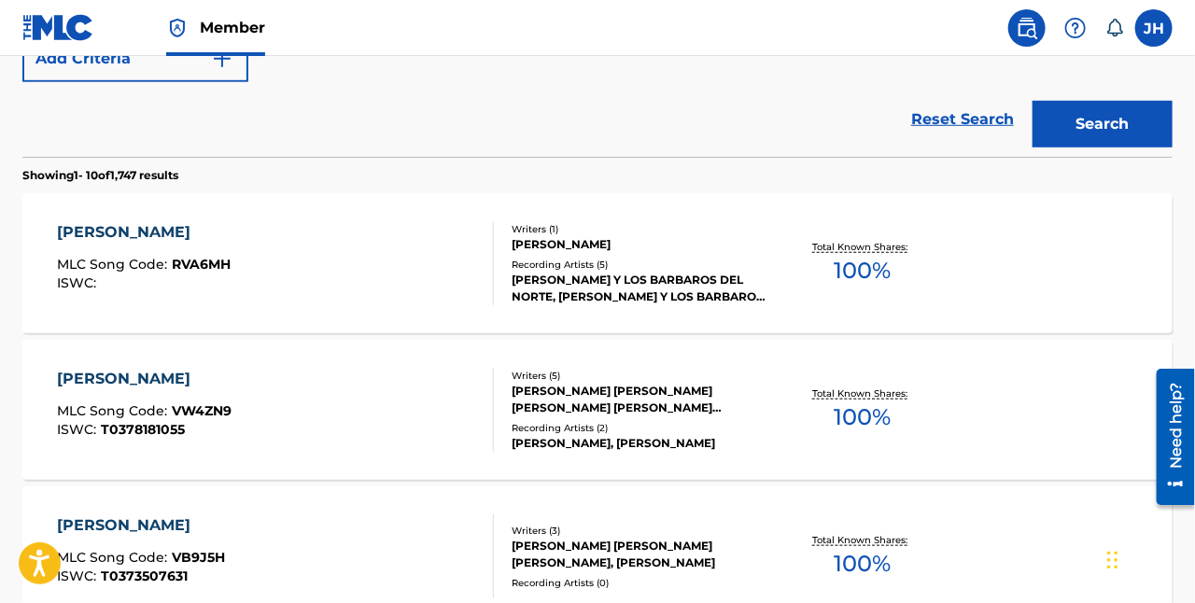
scroll to position [441, 0]
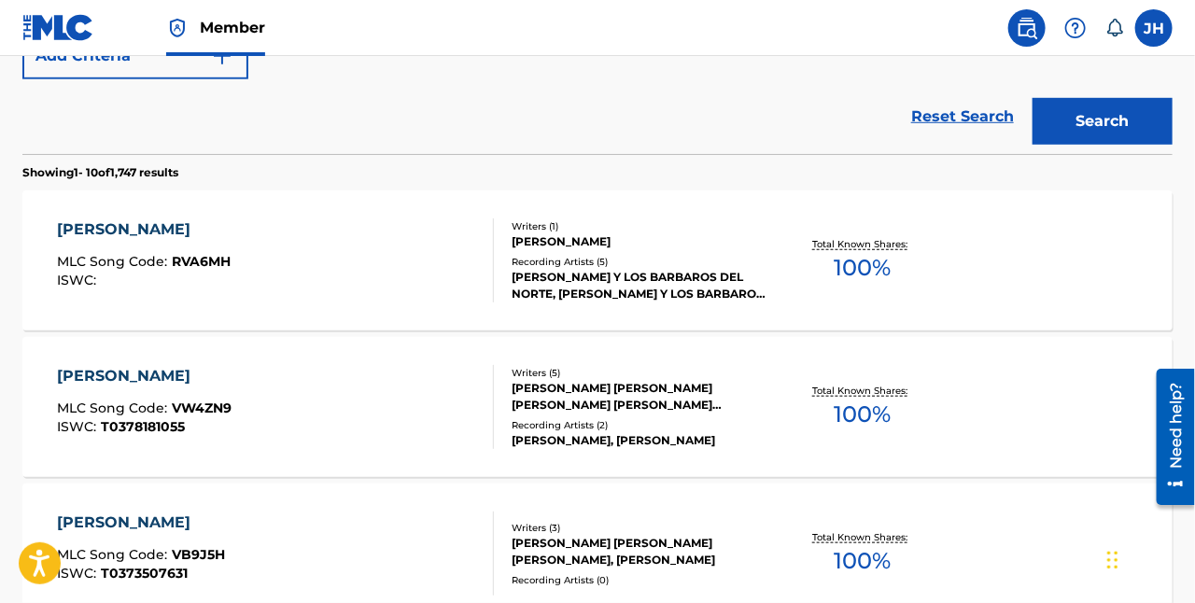
click at [184, 226] on div "RAMON VERDUGO" at bounding box center [144, 230] width 174 height 22
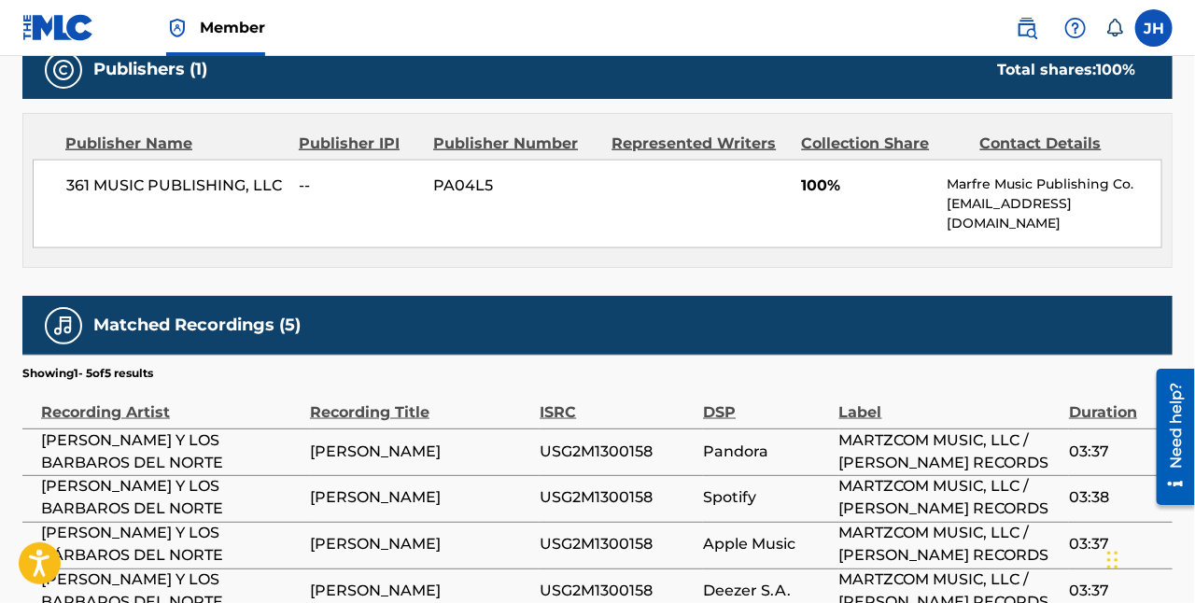
scroll to position [827, 0]
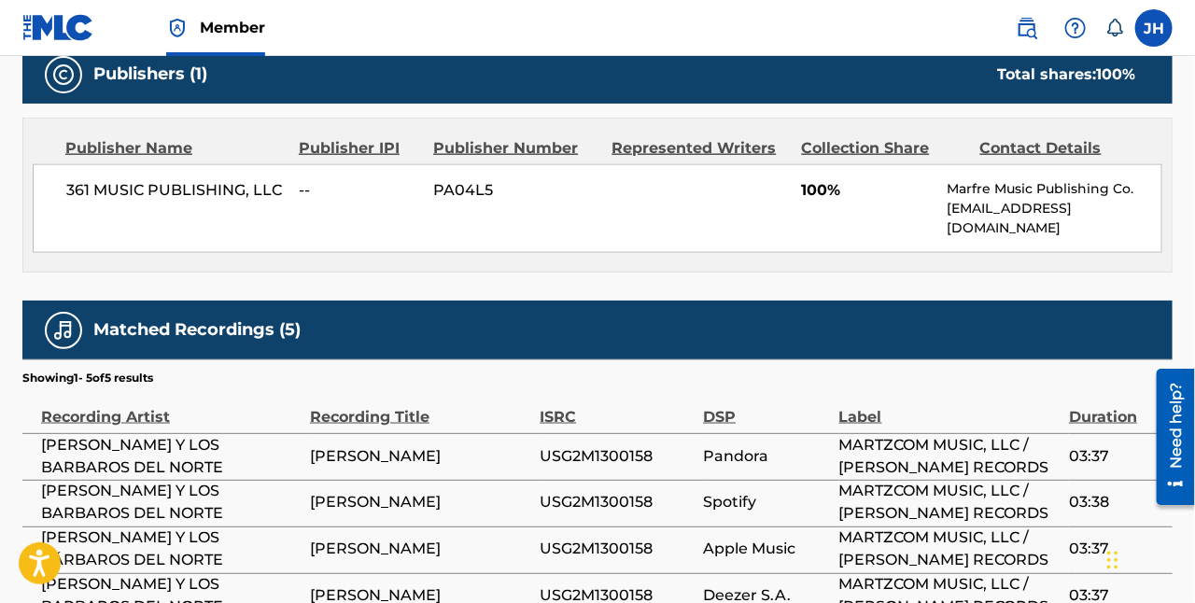
drag, startPoint x: 1197, startPoint y: 146, endPoint x: 44, endPoint y: 97, distance: 1154.5
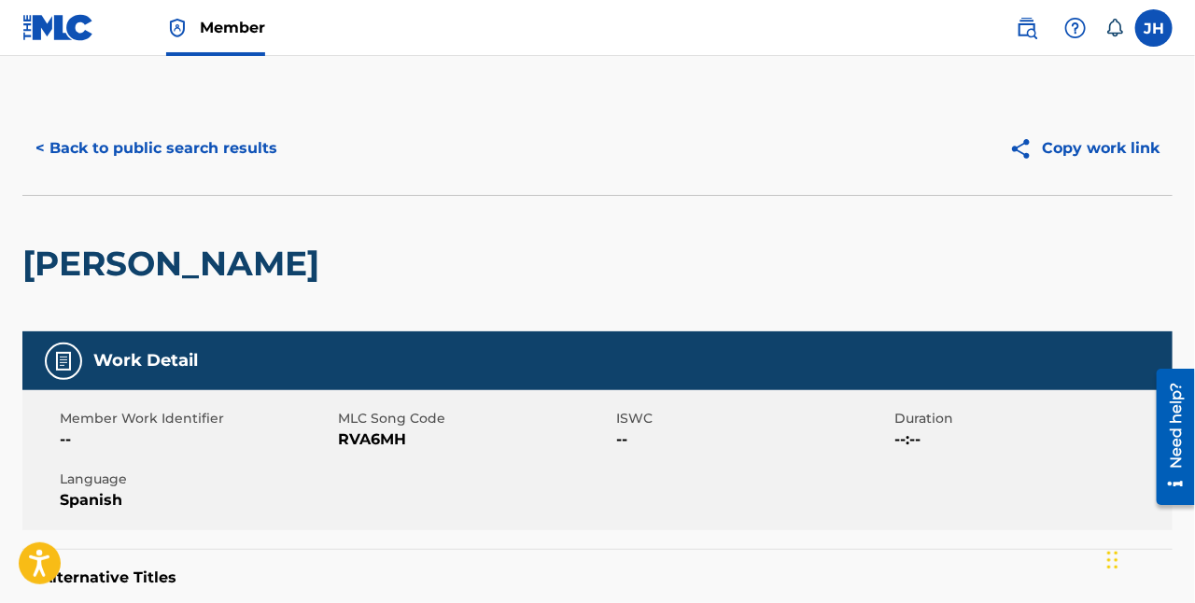
scroll to position [0, 0]
